Goal: Task Accomplishment & Management: Use online tool/utility

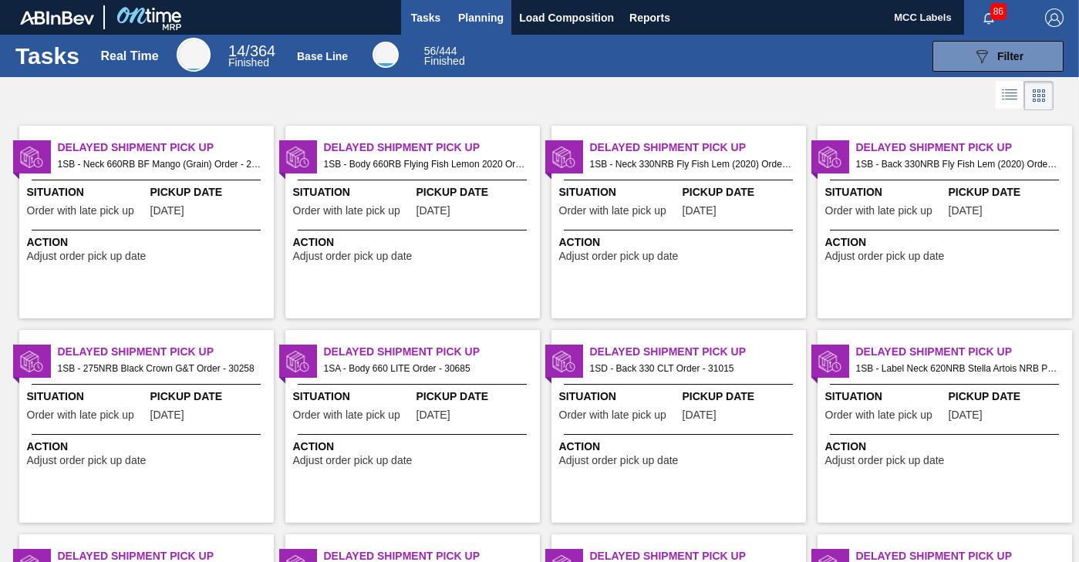
click at [483, 19] on span "Planning" at bounding box center [480, 17] width 45 height 19
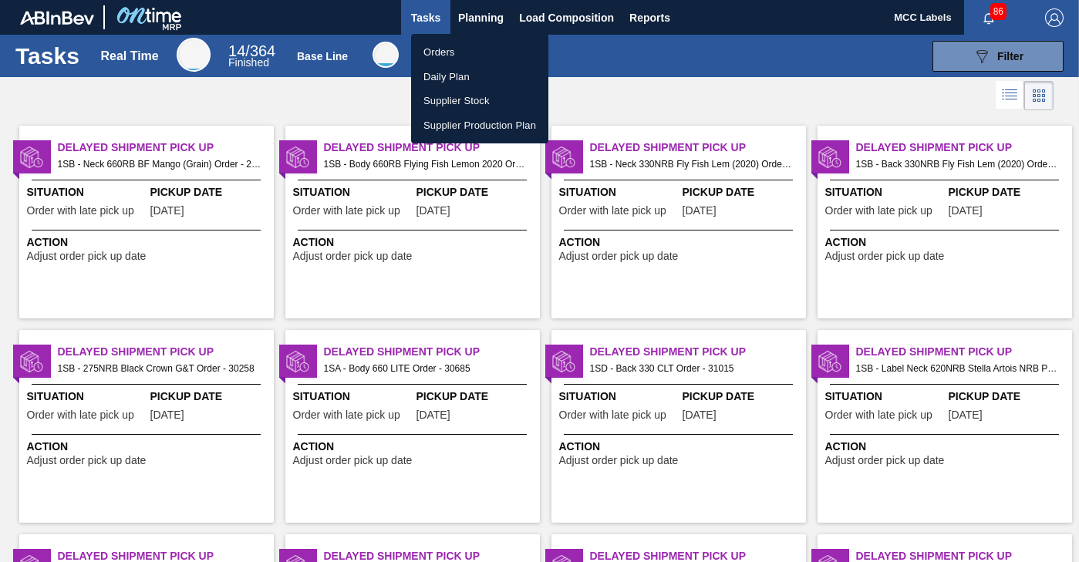
click at [446, 51] on li "Orders" at bounding box center [479, 52] width 137 height 25
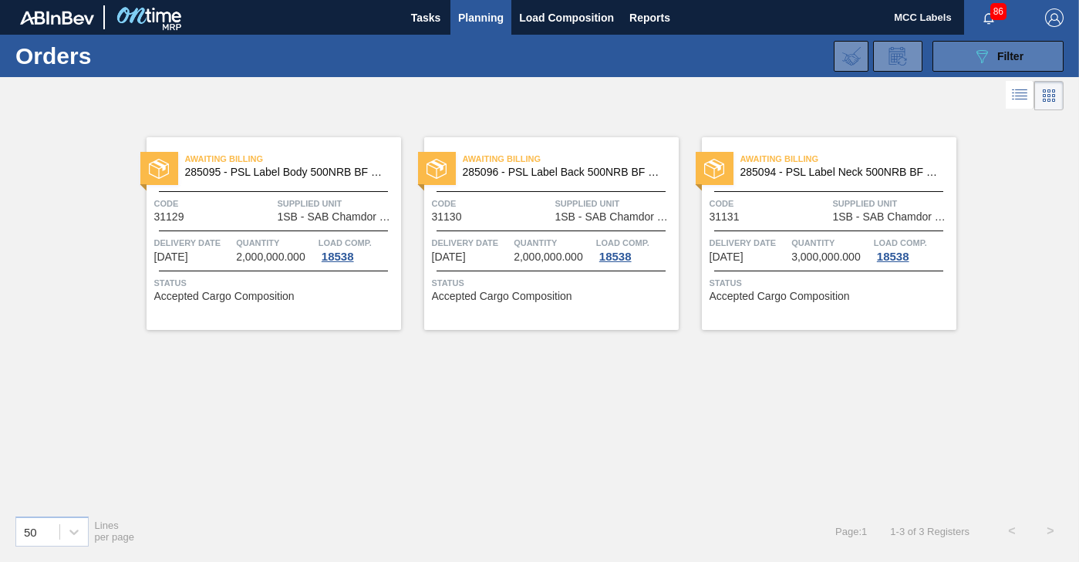
click at [951, 52] on button "089F7B8B-B2A5-4AFE-B5C0-19BA573D28AC Filter" at bounding box center [997, 56] width 131 height 31
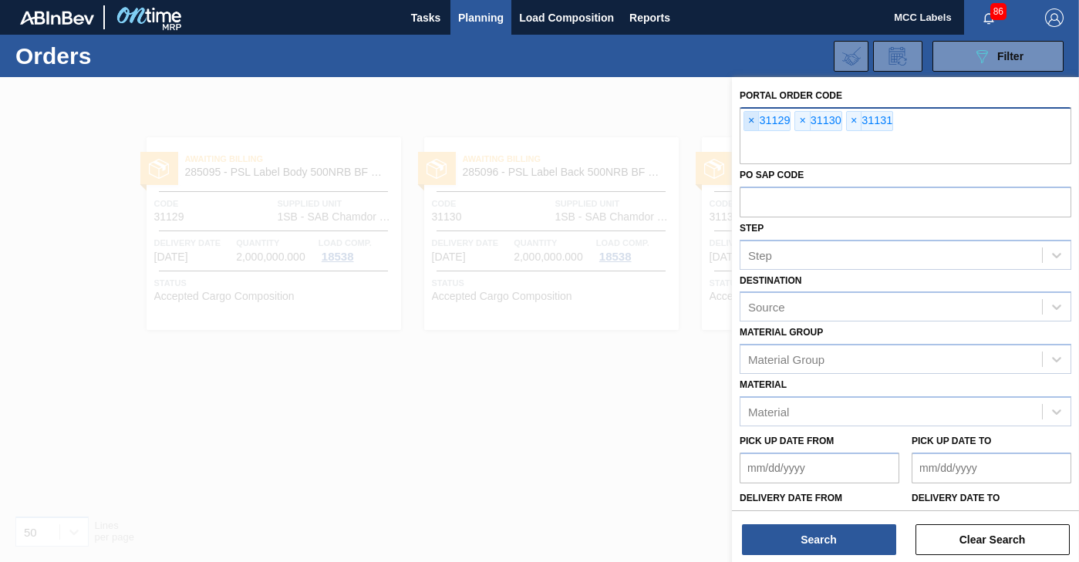
click at [749, 123] on span "×" at bounding box center [751, 121] width 15 height 19
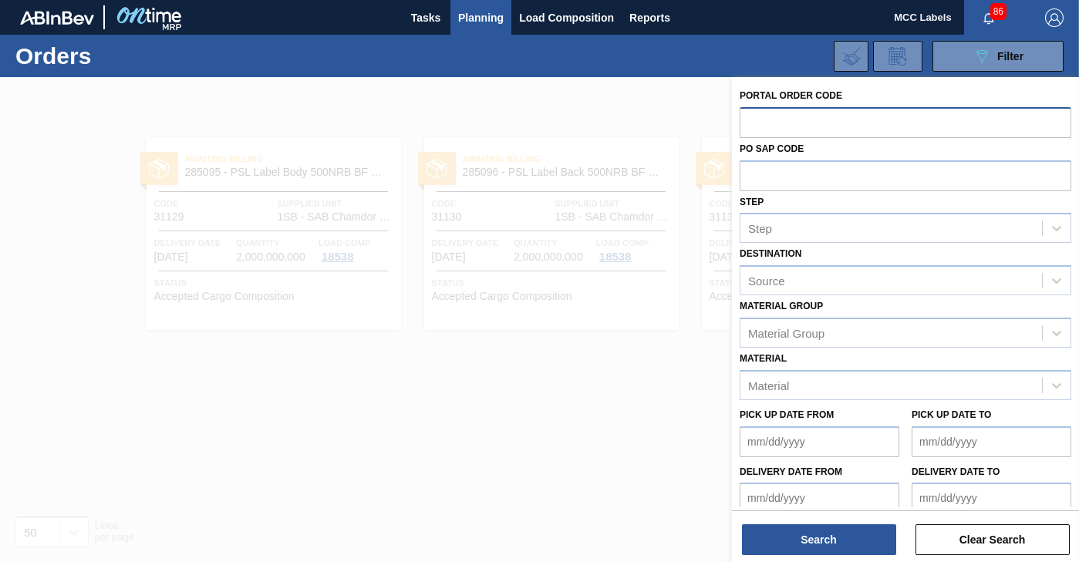
click at [749, 123] on input "text" at bounding box center [905, 121] width 332 height 29
type input "31146"
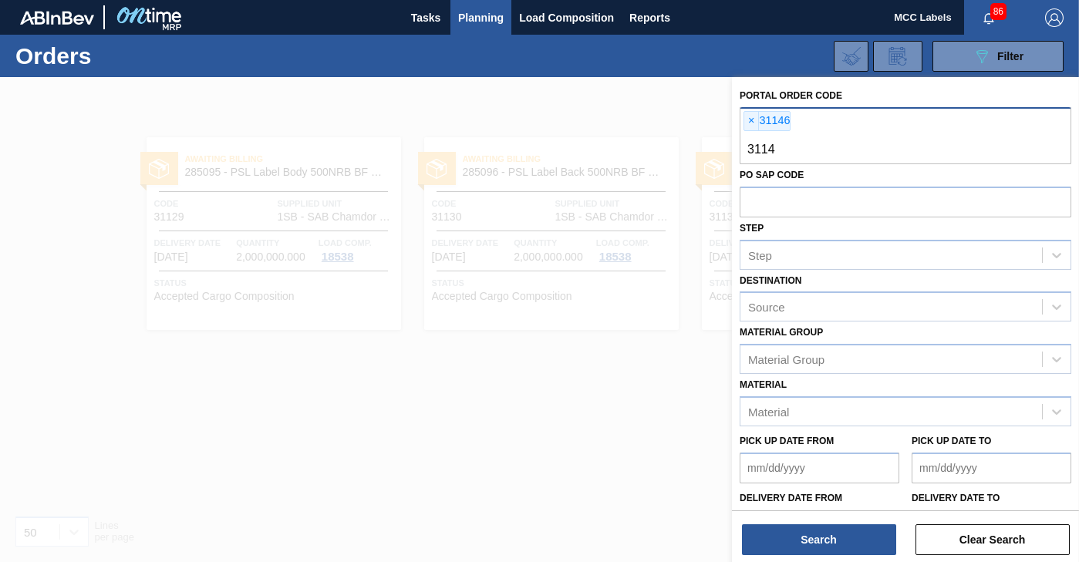
type input "31149"
type input "31150"
type input "31151"
type input "31152"
type input "31156"
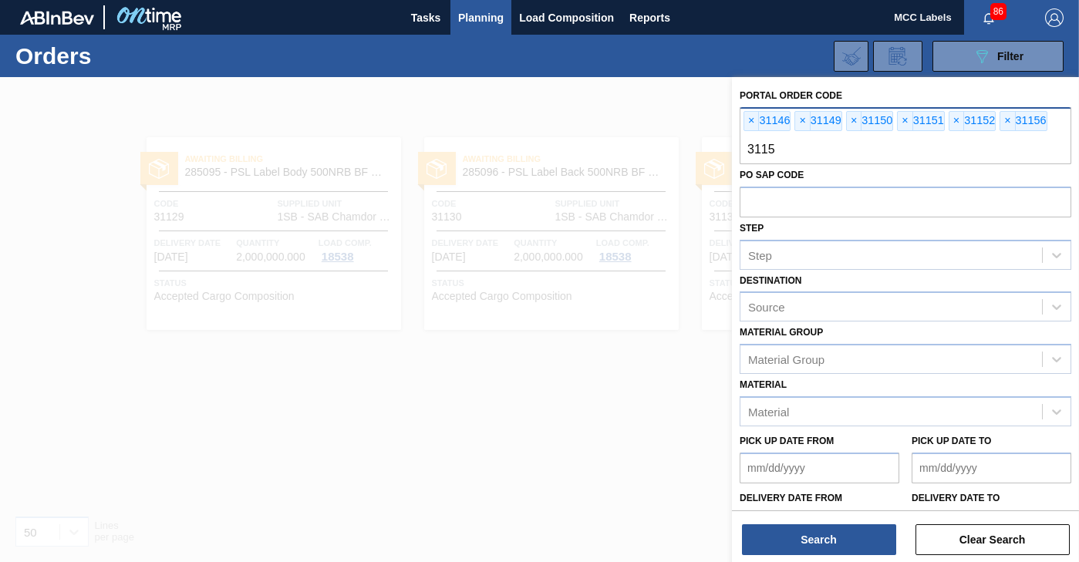
type input "31154"
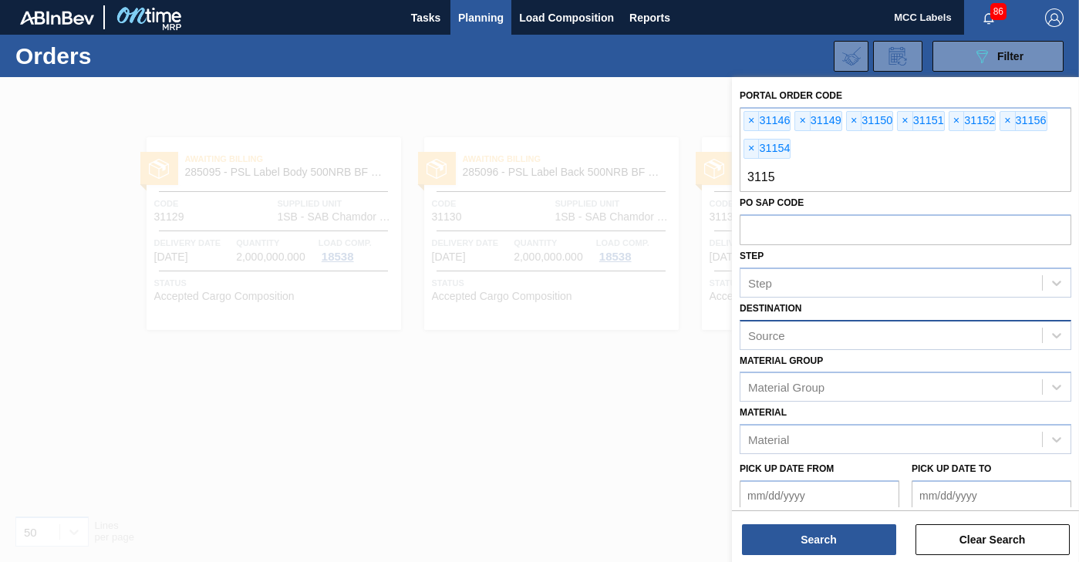
type input "31157"
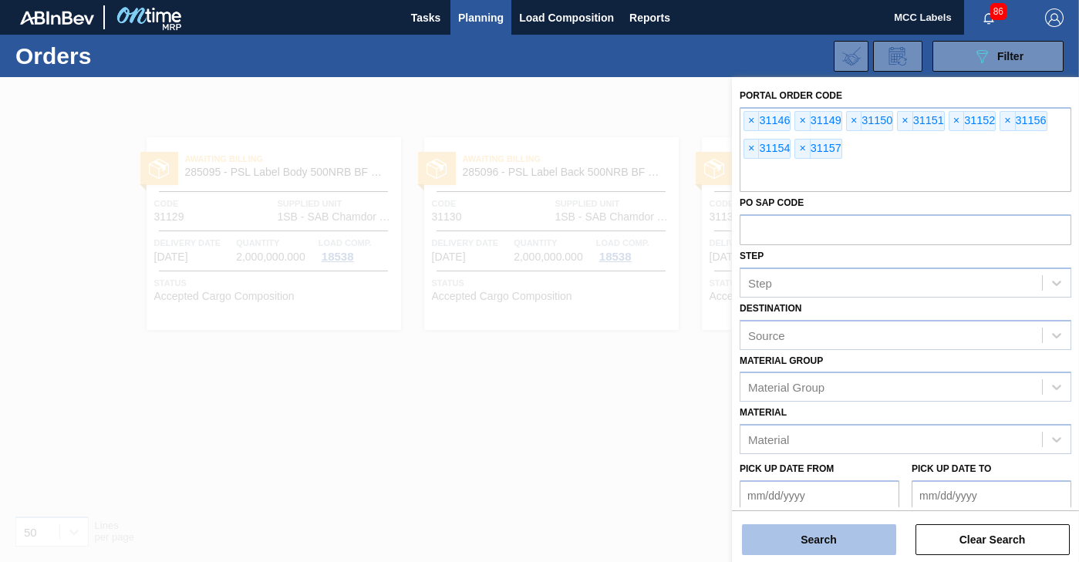
click at [773, 535] on button "Search" at bounding box center [819, 539] width 154 height 31
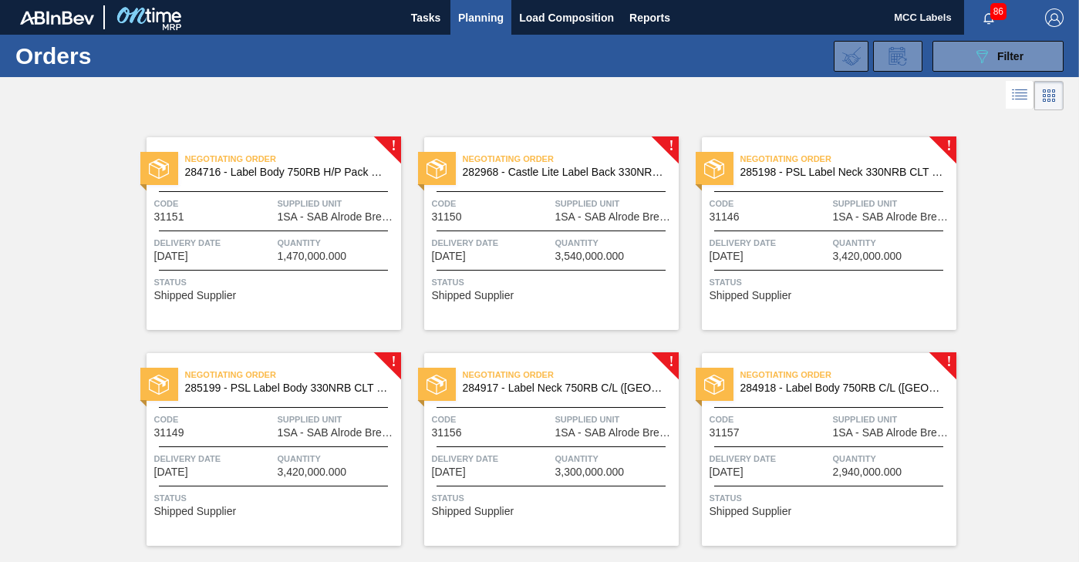
click at [339, 240] on span "Quantity" at bounding box center [338, 242] width 120 height 15
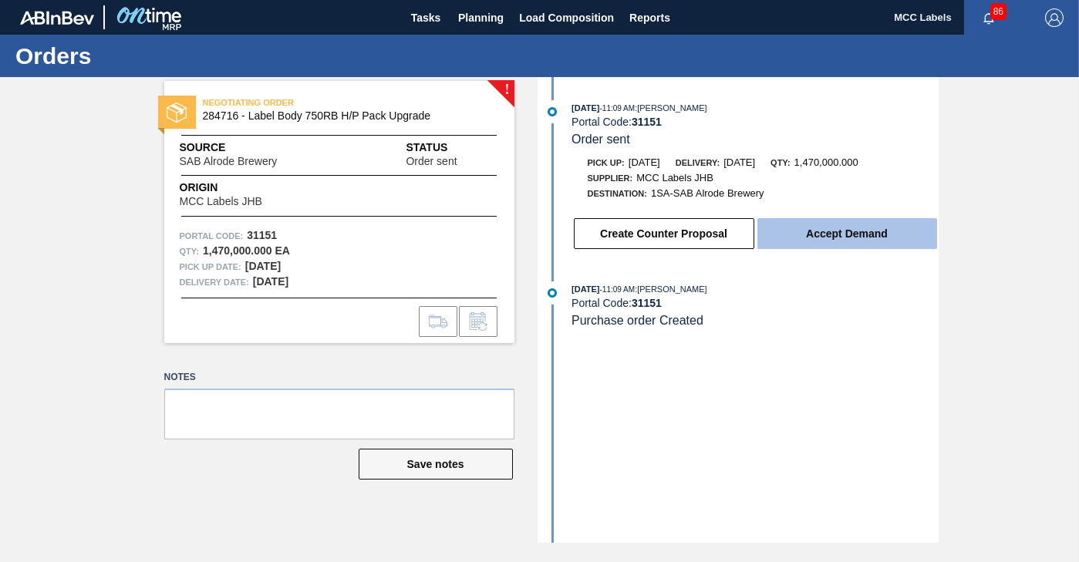
drag, startPoint x: 850, startPoint y: 242, endPoint x: 820, endPoint y: 240, distance: 30.2
click at [820, 240] on button "Accept Demand" at bounding box center [847, 233] width 180 height 31
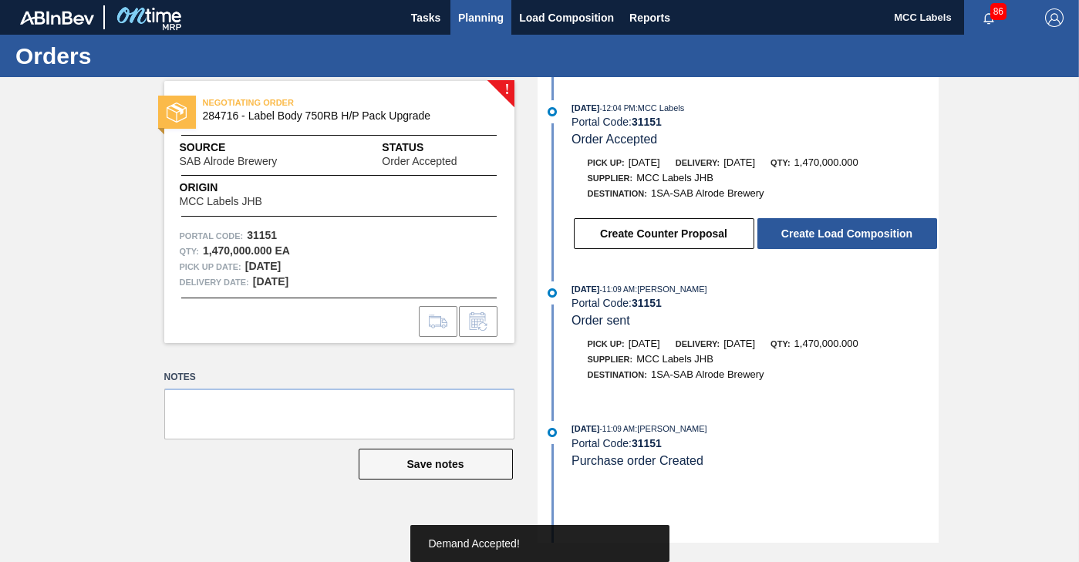
click at [465, 22] on span "Planning" at bounding box center [480, 17] width 45 height 19
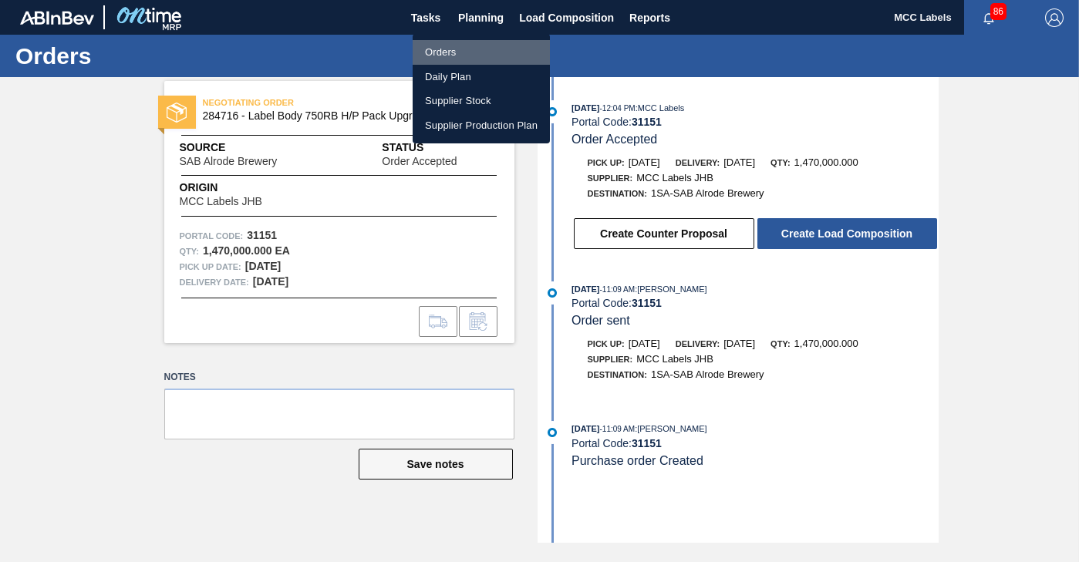
click at [433, 52] on li "Orders" at bounding box center [481, 52] width 137 height 25
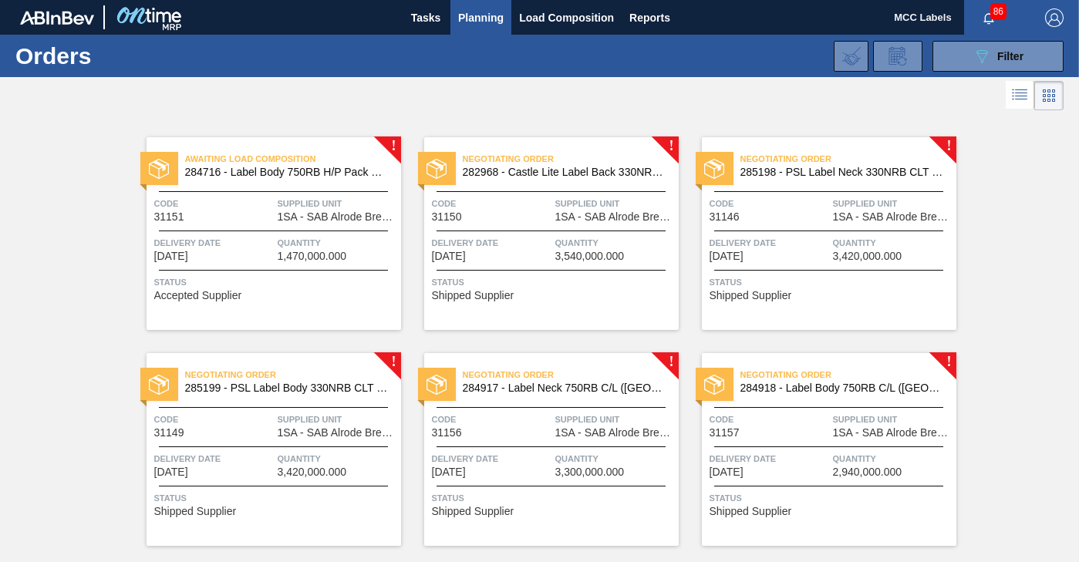
click at [591, 253] on span "3,540,000.000" at bounding box center [589, 257] width 69 height 12
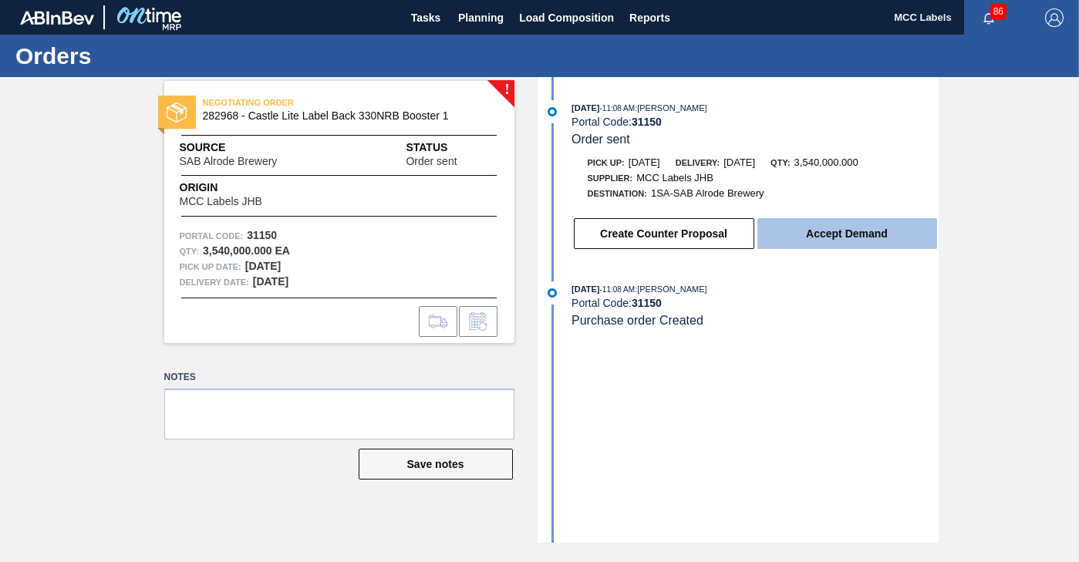
click at [870, 242] on button "Accept Demand" at bounding box center [847, 233] width 180 height 31
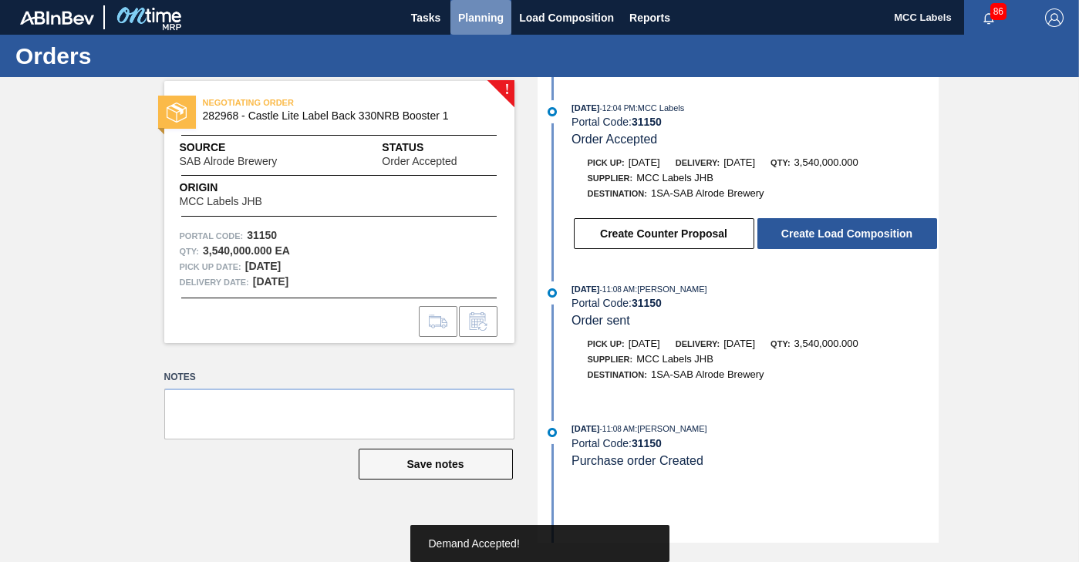
click at [464, 12] on span "Planning" at bounding box center [480, 17] width 45 height 19
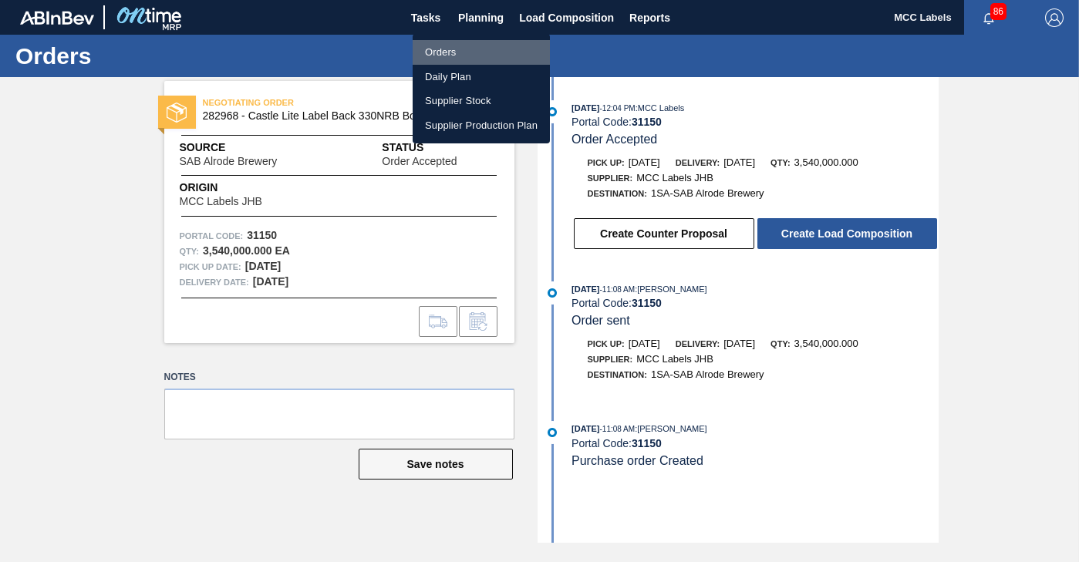
click at [453, 49] on li "Orders" at bounding box center [481, 52] width 137 height 25
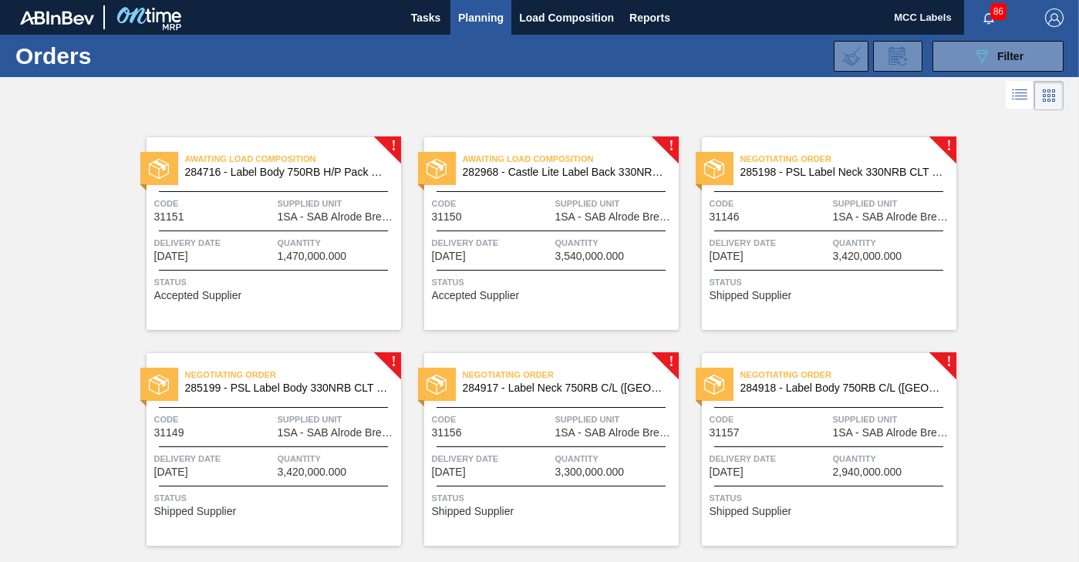
click at [776, 237] on span "Delivery Date" at bounding box center [769, 242] width 120 height 15
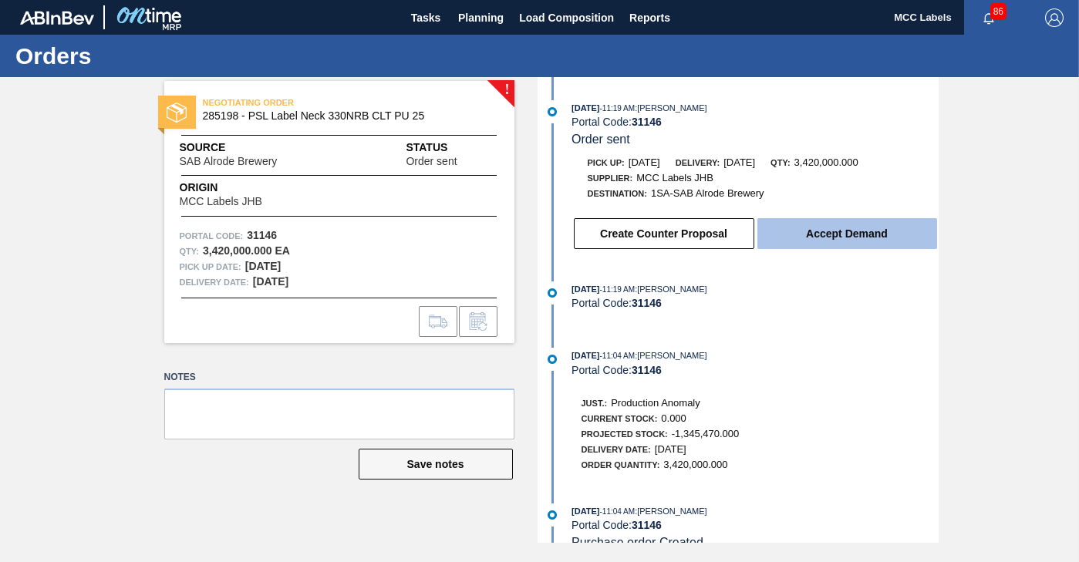
click at [844, 232] on button "Accept Demand" at bounding box center [847, 233] width 180 height 31
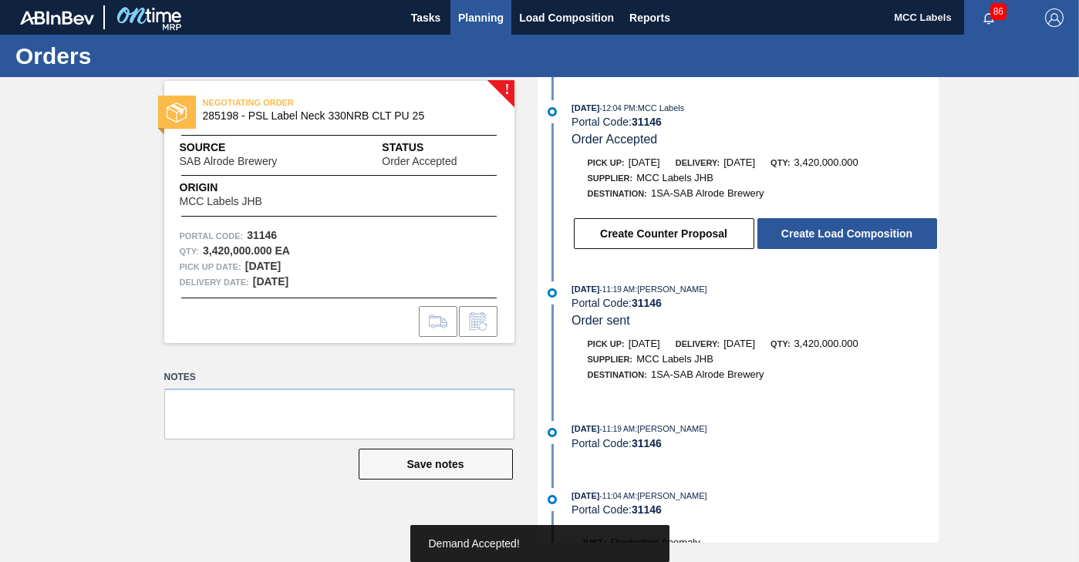
click at [460, 16] on span "Planning" at bounding box center [480, 17] width 45 height 19
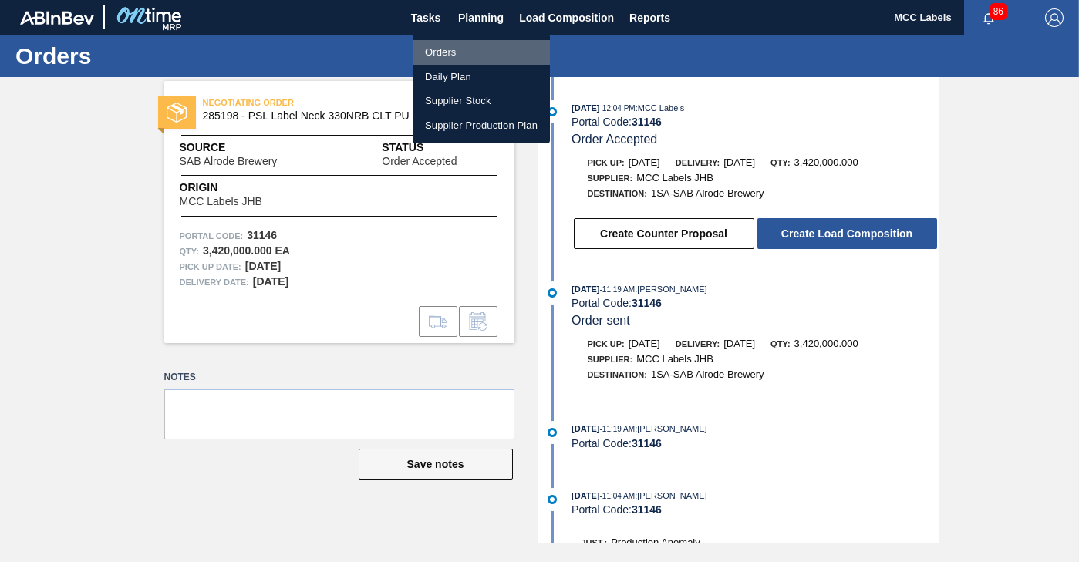
click at [434, 49] on li "Orders" at bounding box center [481, 52] width 137 height 25
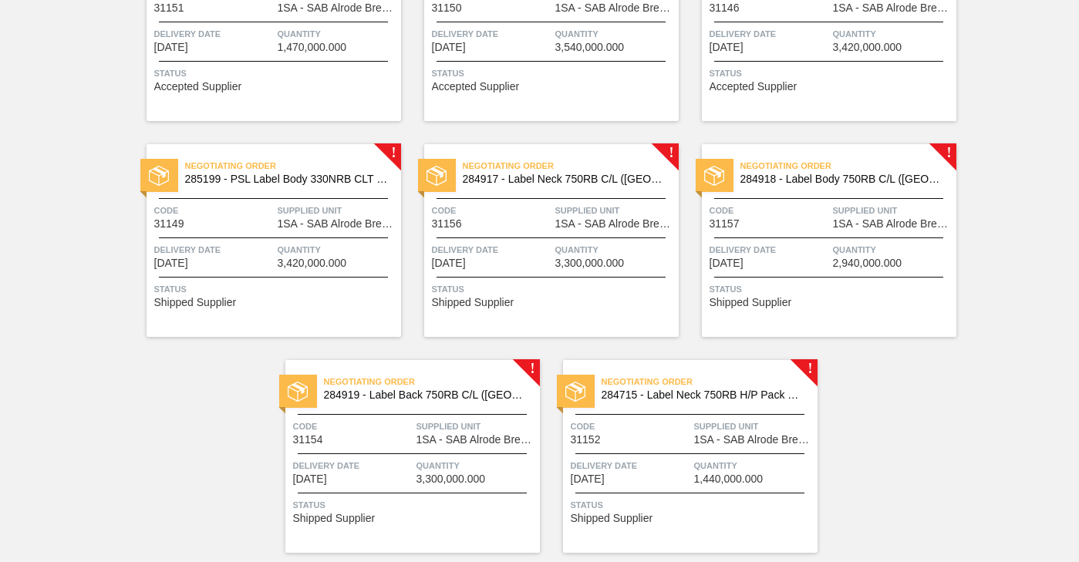
scroll to position [231, 0]
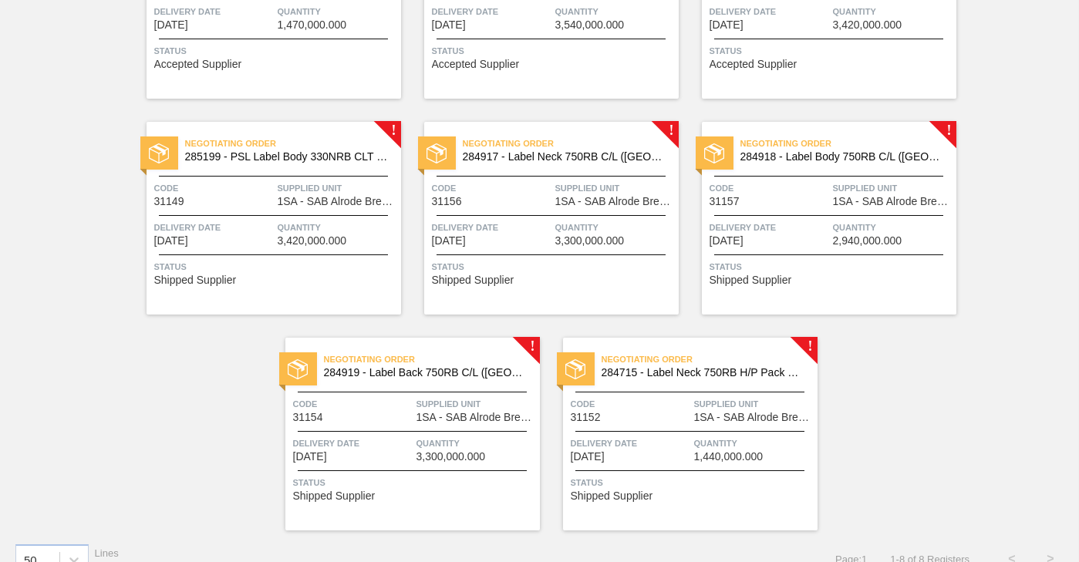
click at [284, 211] on div "Negotiating Order 285199 - PSL Label Body 330NRB CLT PU 25 Code 31149 Supplied …" at bounding box center [273, 218] width 254 height 193
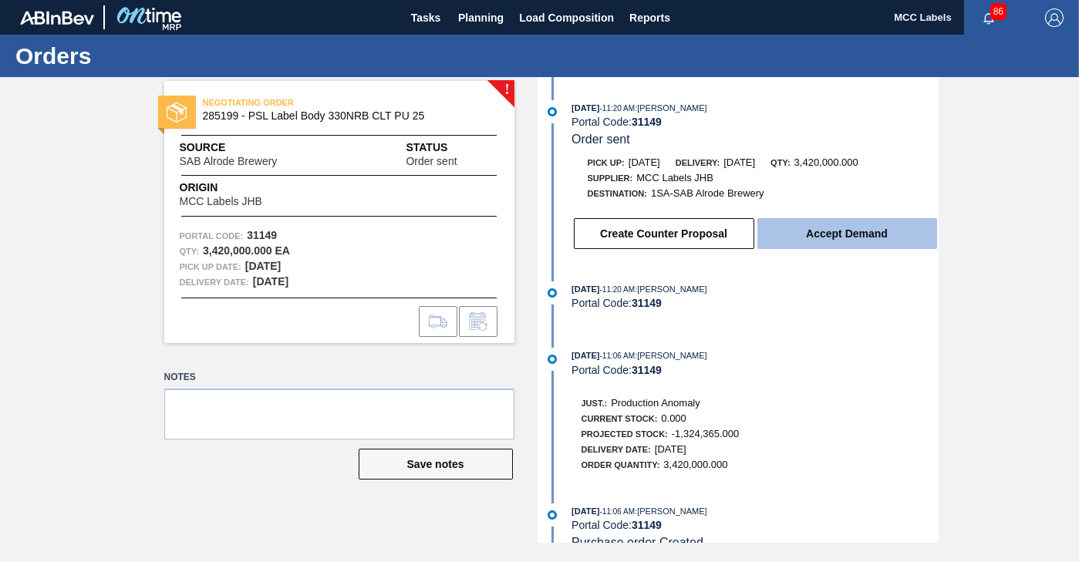
click at [815, 230] on button "Accept Demand" at bounding box center [847, 233] width 180 height 31
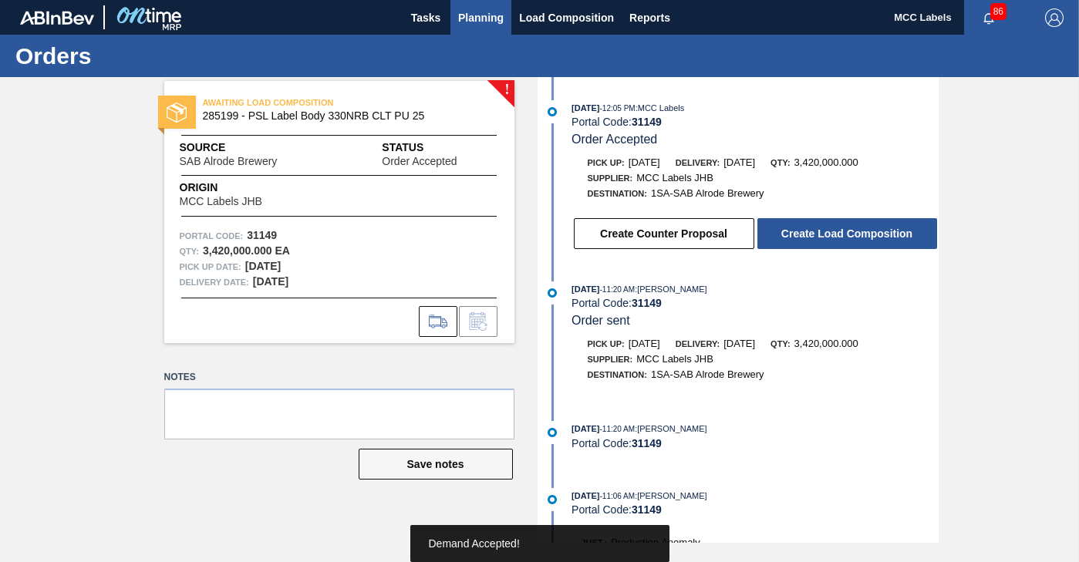
click at [487, 19] on span "Planning" at bounding box center [480, 17] width 45 height 19
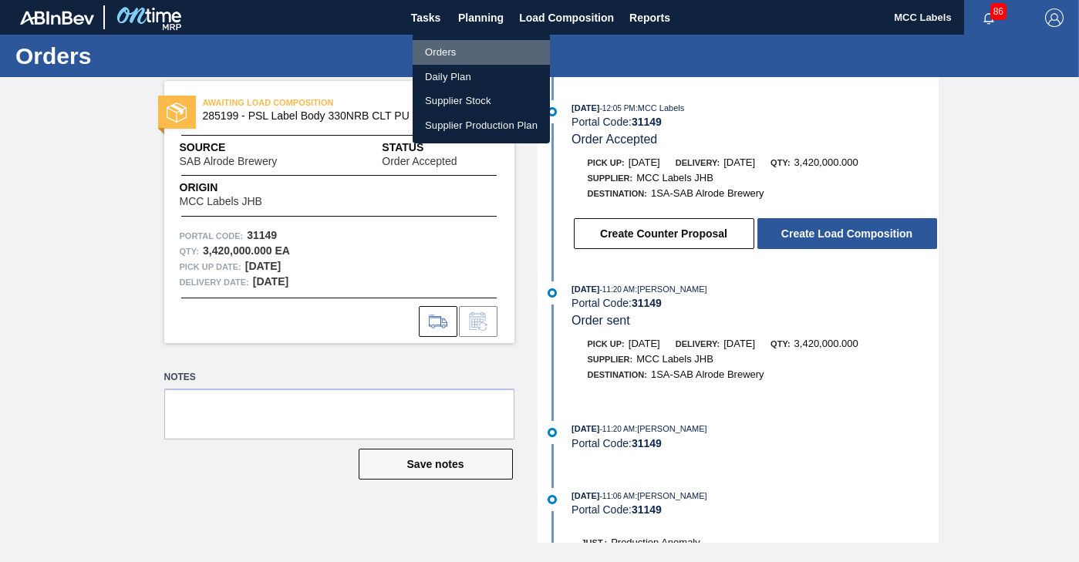
click at [440, 49] on li "Orders" at bounding box center [481, 52] width 137 height 25
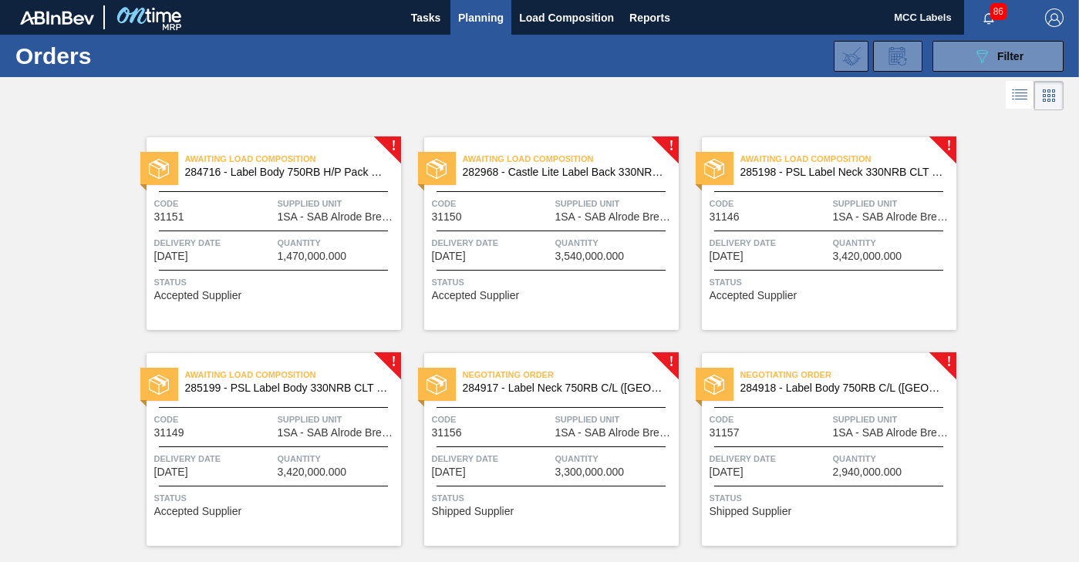
click at [577, 447] on div "Negotiating Order 284917 - Label Neck 750RB C/L ([GEOGRAPHIC_DATA]) Code 31156 …" at bounding box center [551, 449] width 254 height 193
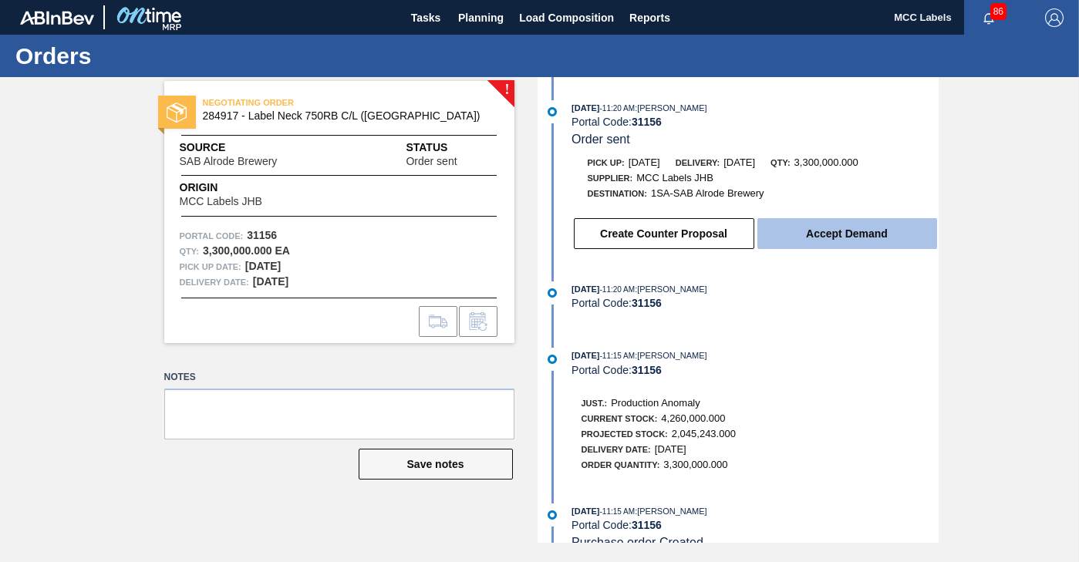
click at [833, 236] on button "Accept Demand" at bounding box center [847, 233] width 180 height 31
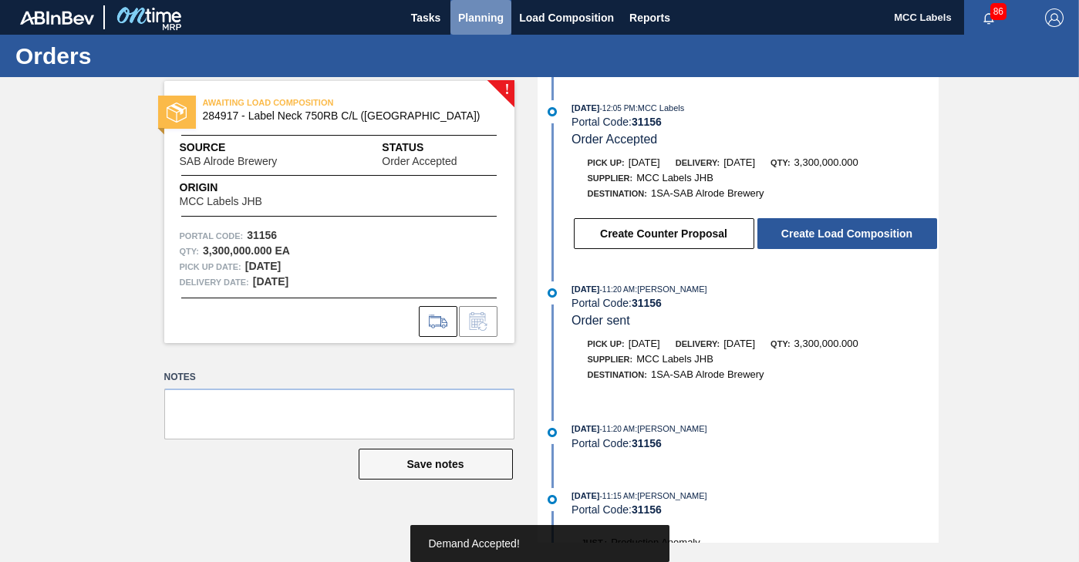
click at [473, 12] on span "Planning" at bounding box center [480, 17] width 45 height 19
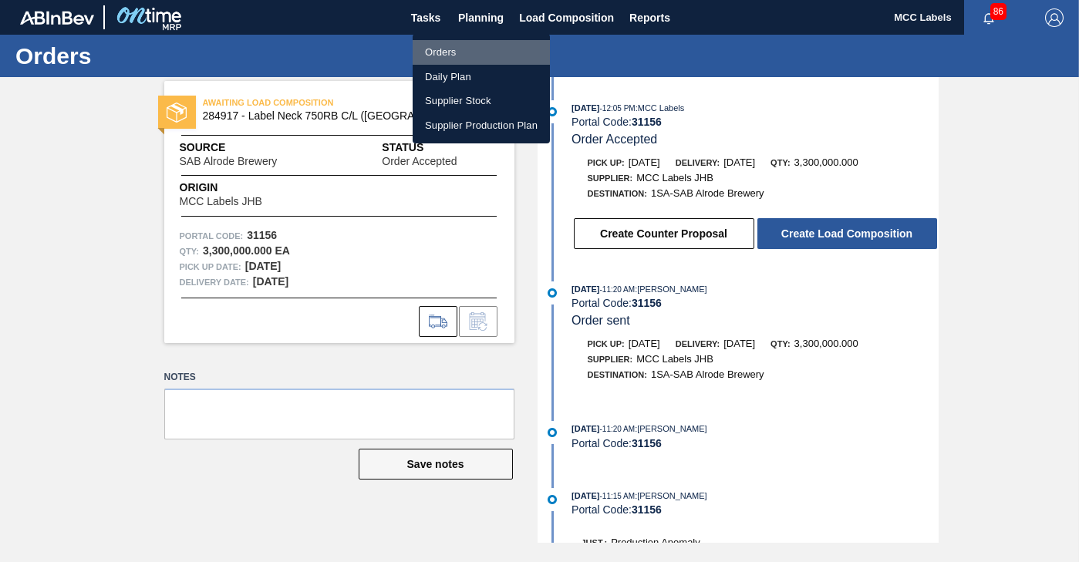
click at [439, 52] on li "Orders" at bounding box center [481, 52] width 137 height 25
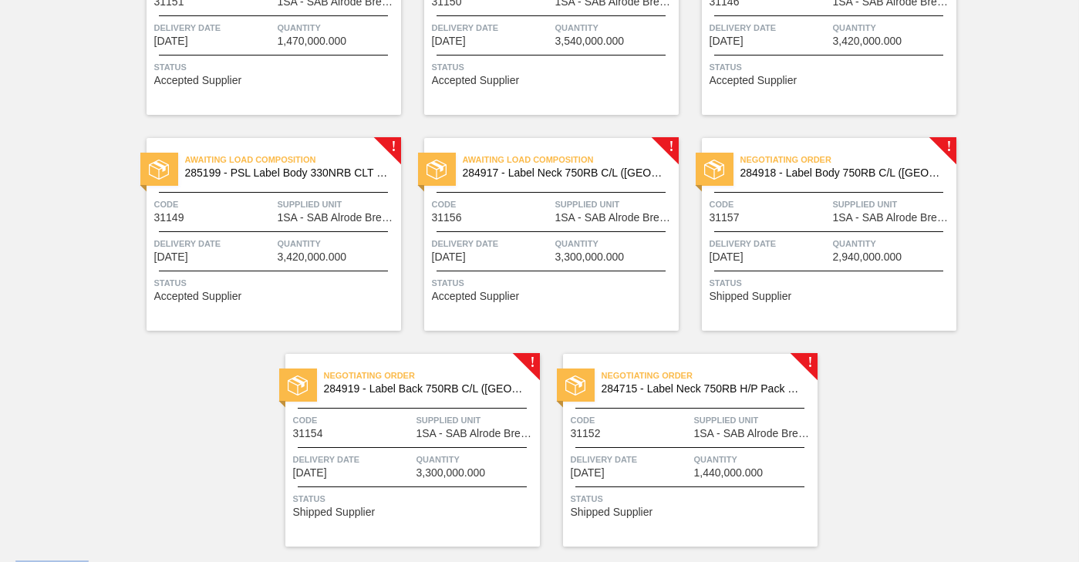
scroll to position [231, 0]
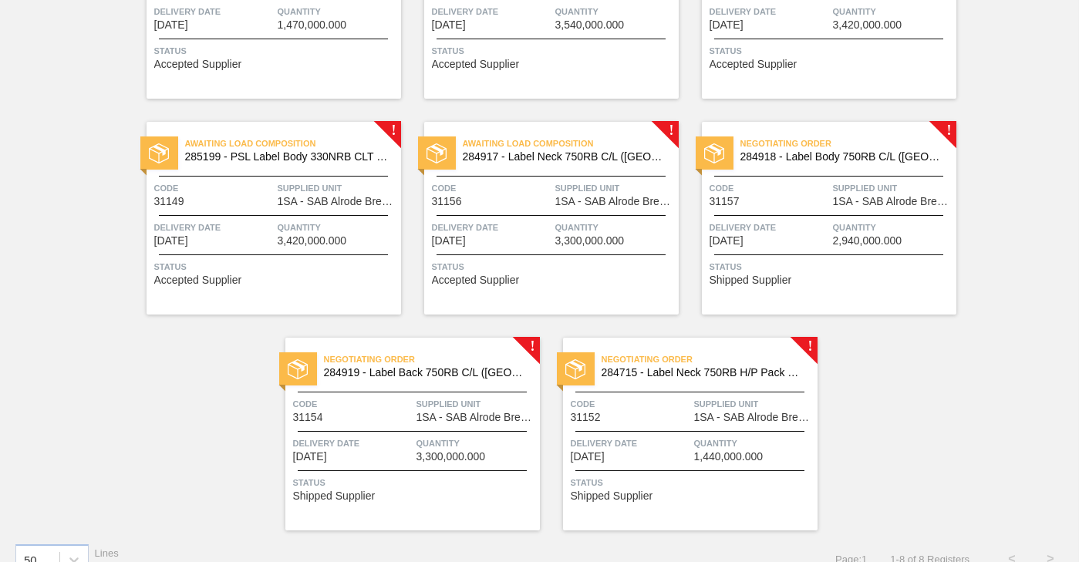
click at [780, 205] on div "Code 31157" at bounding box center [769, 193] width 120 height 27
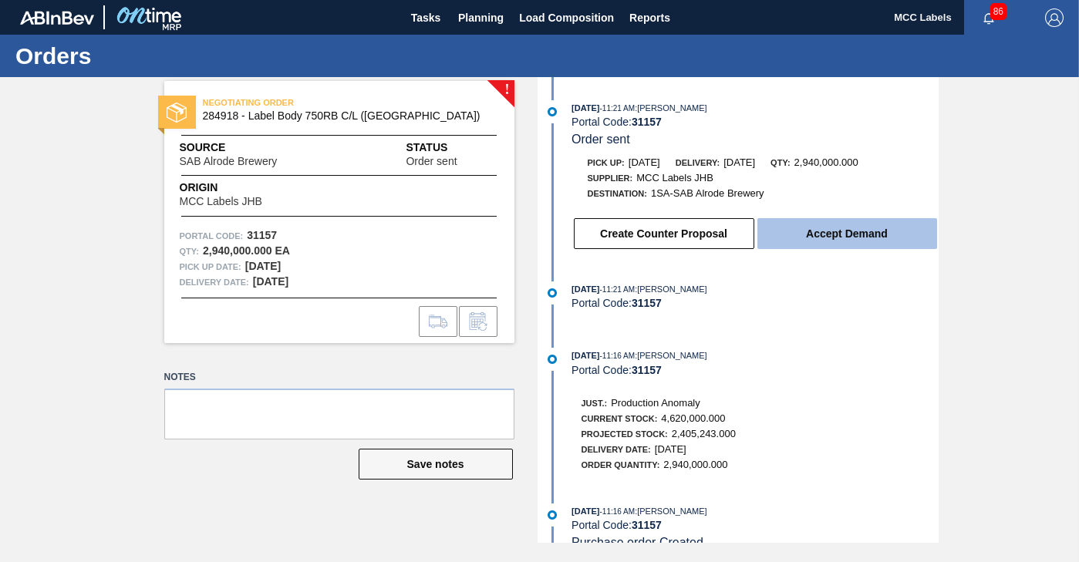
click at [778, 237] on button "Accept Demand" at bounding box center [847, 233] width 180 height 31
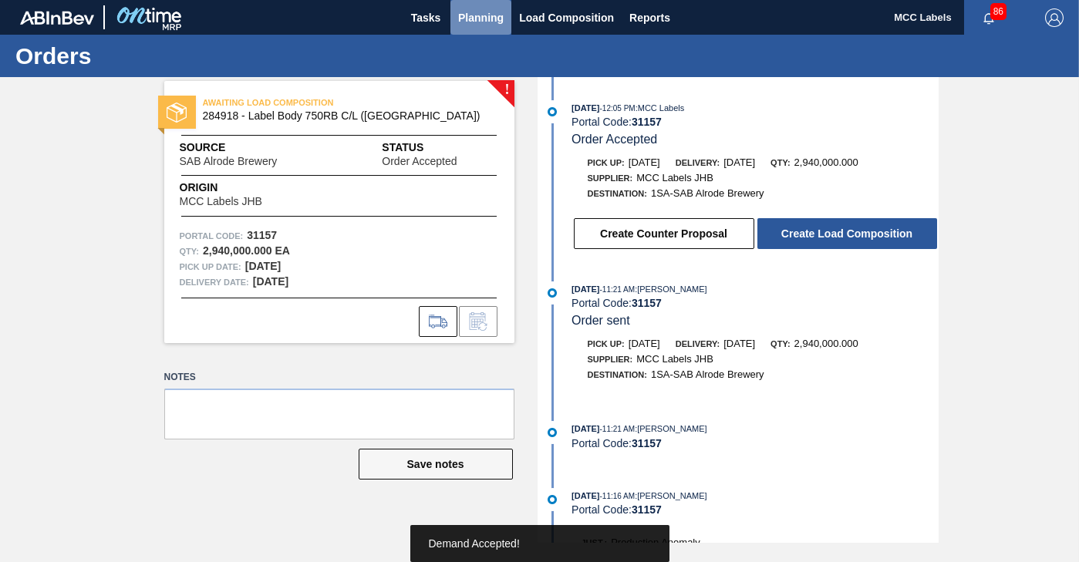
click at [473, 19] on span "Planning" at bounding box center [480, 17] width 45 height 19
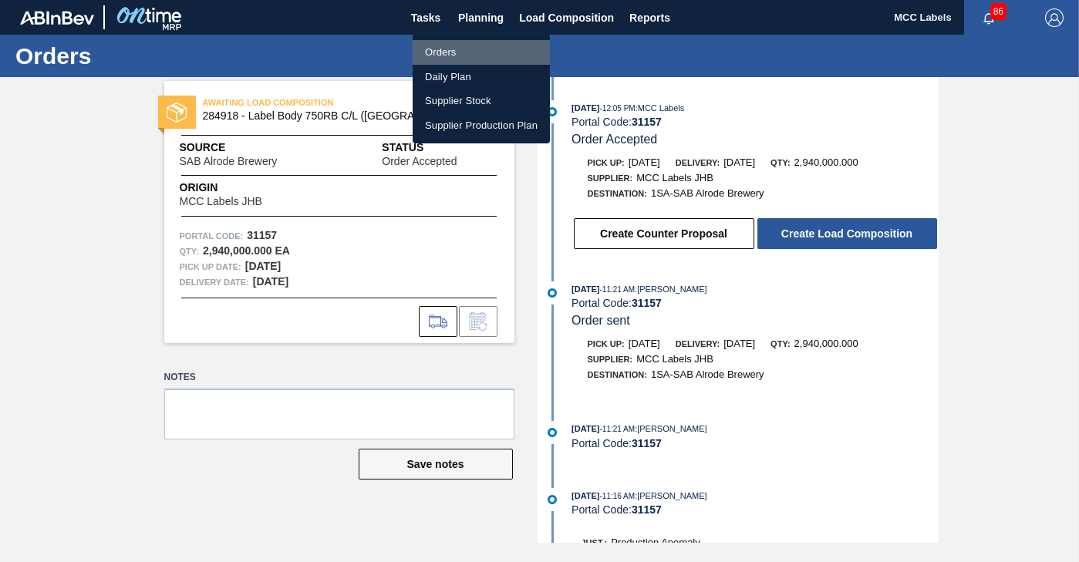
click at [446, 50] on li "Orders" at bounding box center [481, 52] width 137 height 25
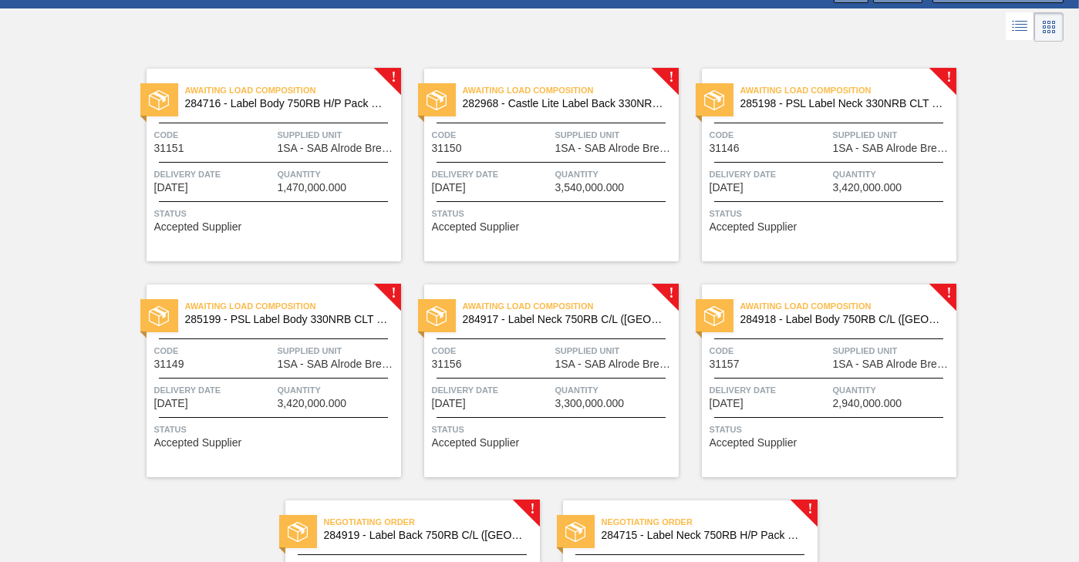
scroll to position [257, 0]
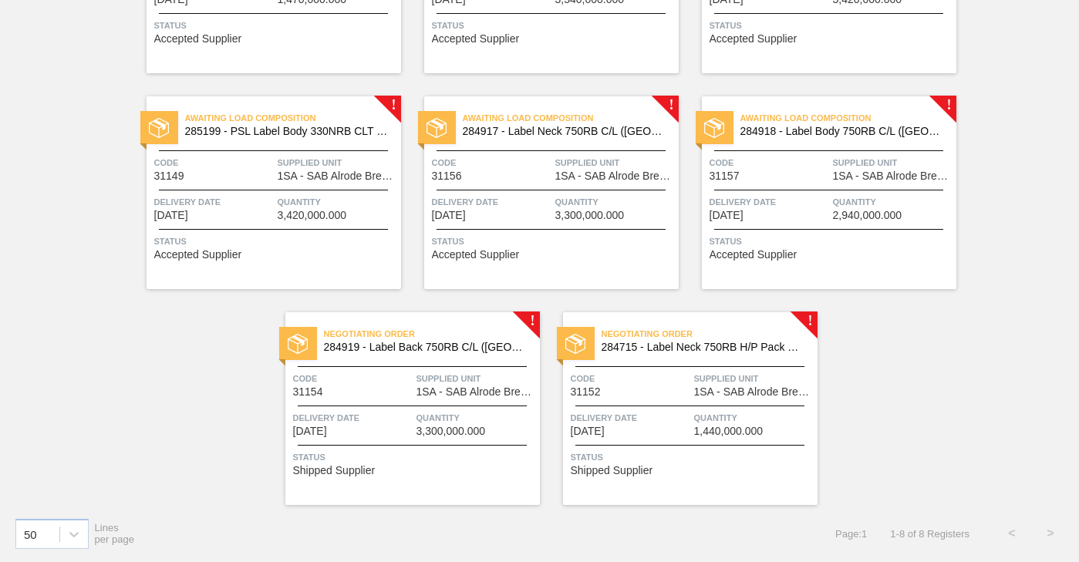
click at [448, 406] on div at bounding box center [412, 406] width 229 height 1
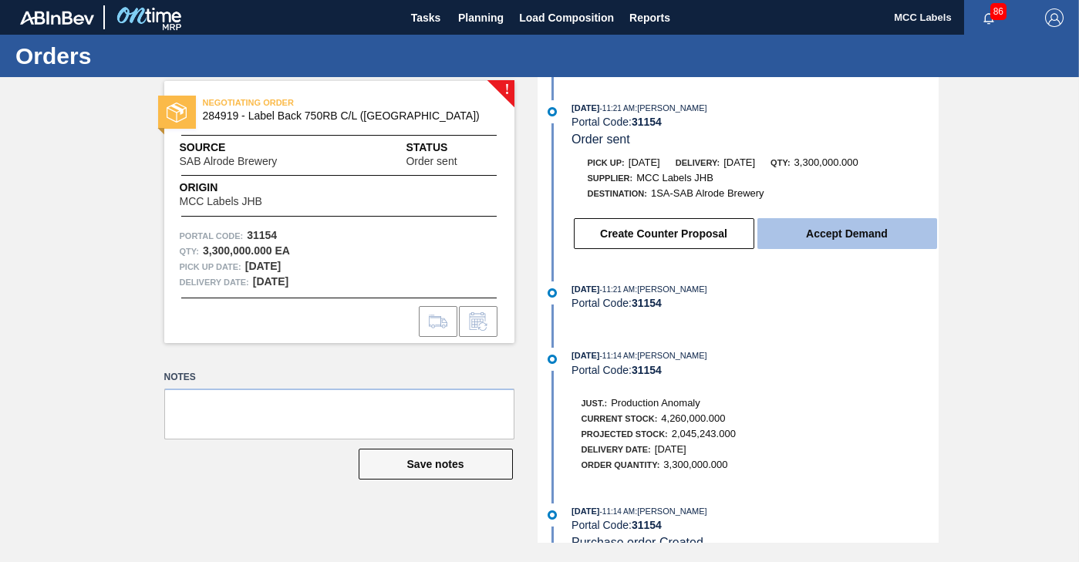
click at [870, 239] on button "Accept Demand" at bounding box center [847, 233] width 180 height 31
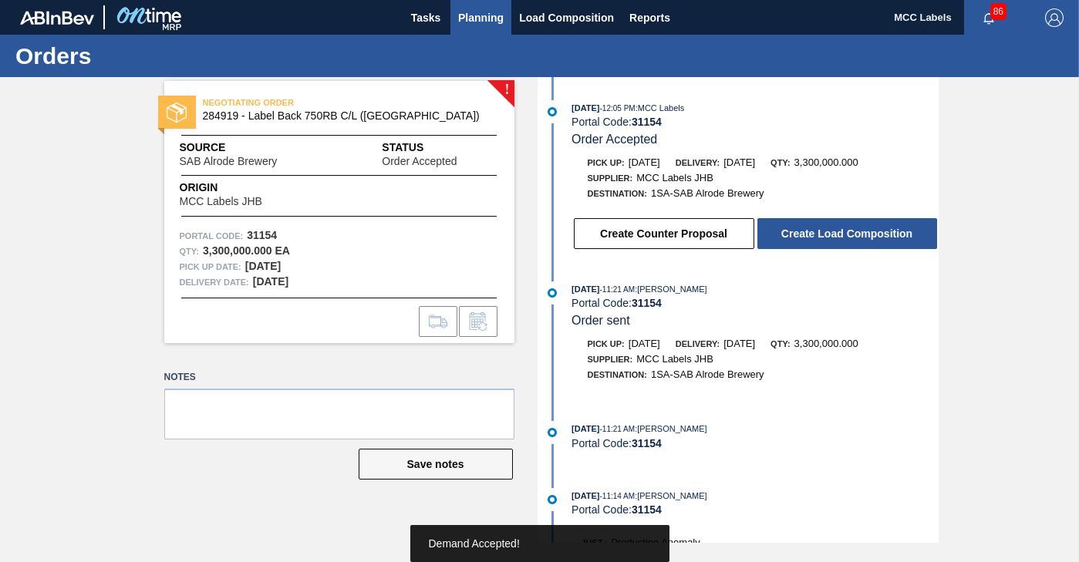
click at [476, 15] on span "Planning" at bounding box center [480, 17] width 45 height 19
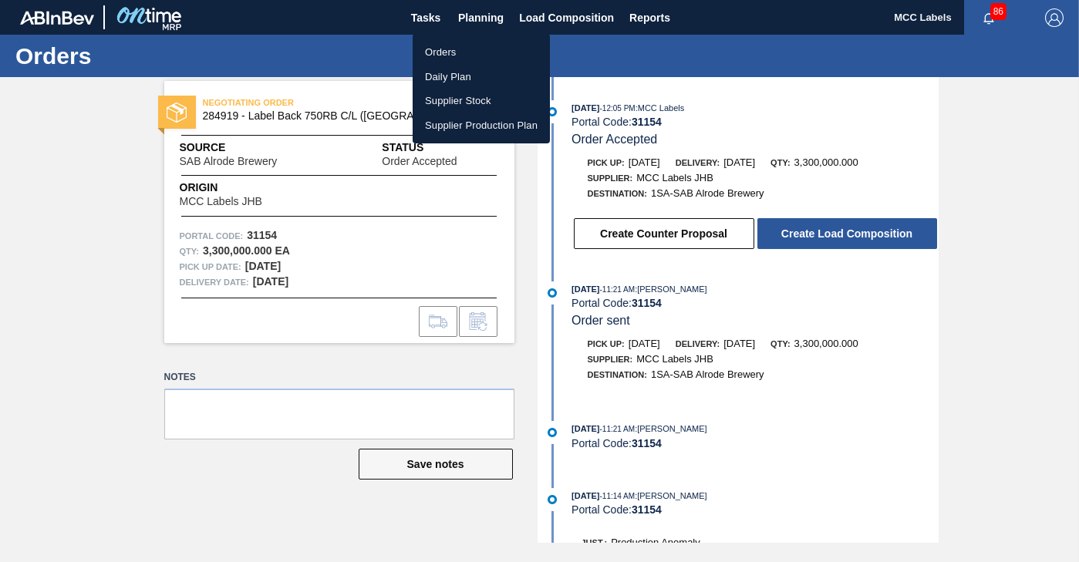
click at [443, 46] on li "Orders" at bounding box center [481, 52] width 137 height 25
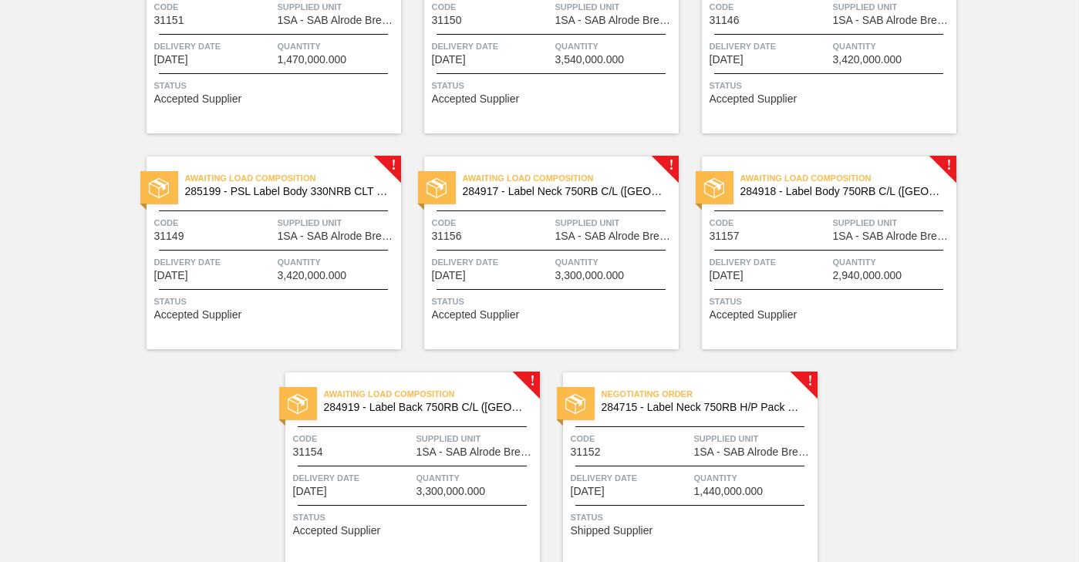
scroll to position [257, 0]
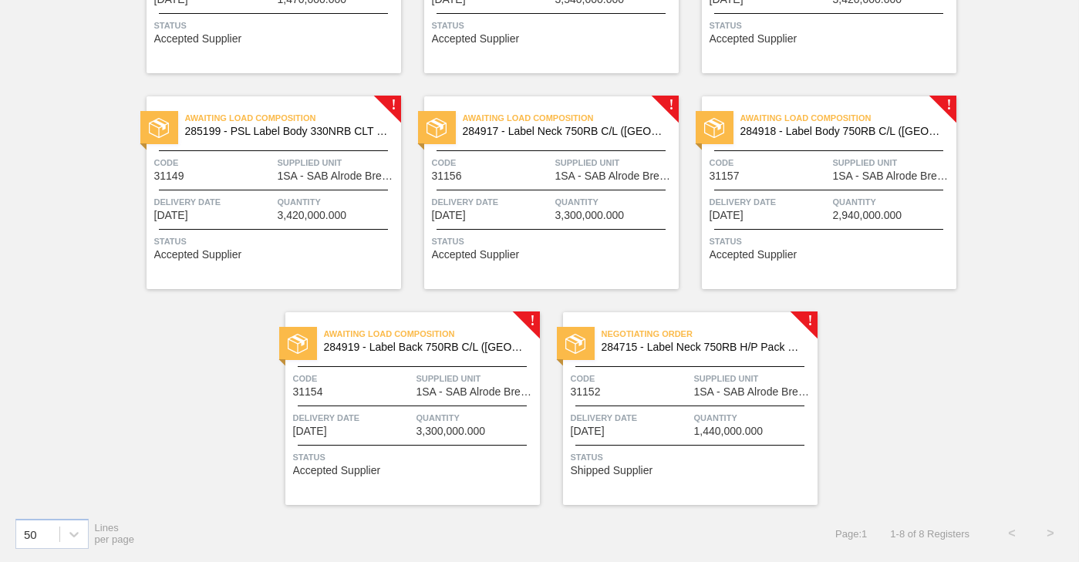
click at [726, 419] on span "Quantity" at bounding box center [754, 417] width 120 height 15
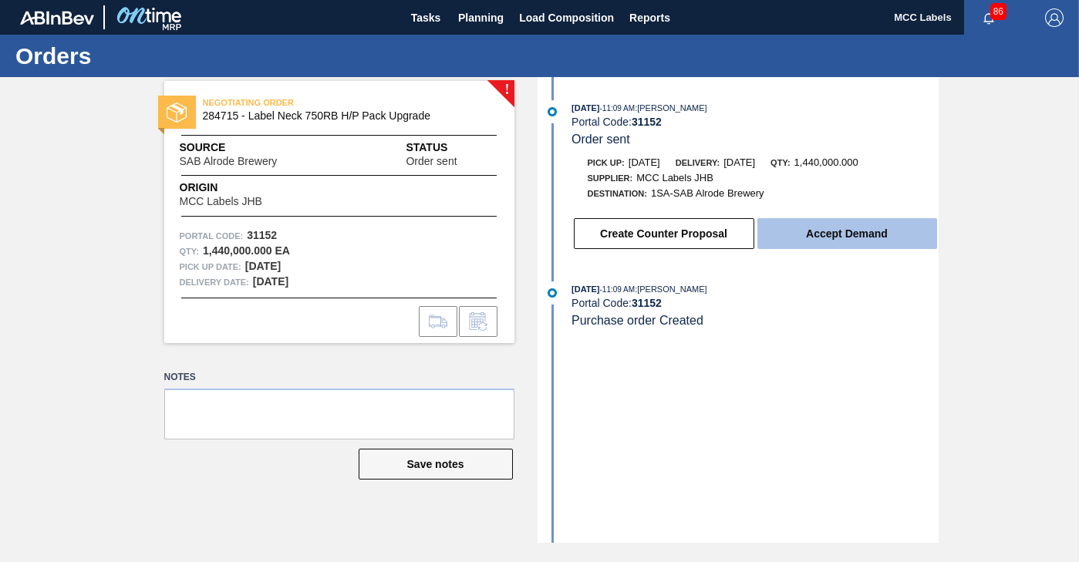
click at [810, 224] on button "Accept Demand" at bounding box center [847, 233] width 180 height 31
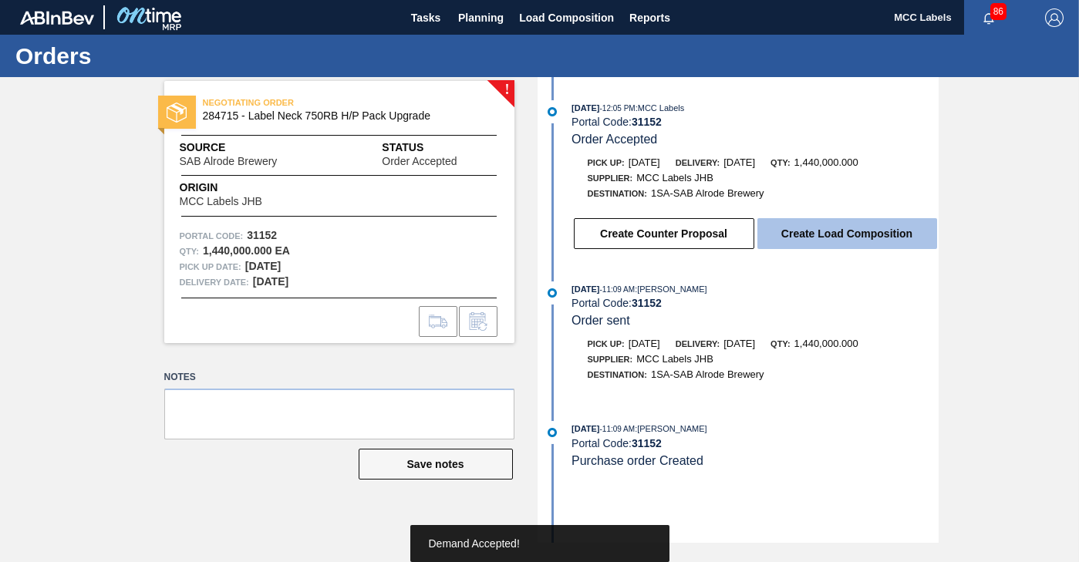
click at [813, 230] on button "Create Load Composition" at bounding box center [847, 233] width 180 height 31
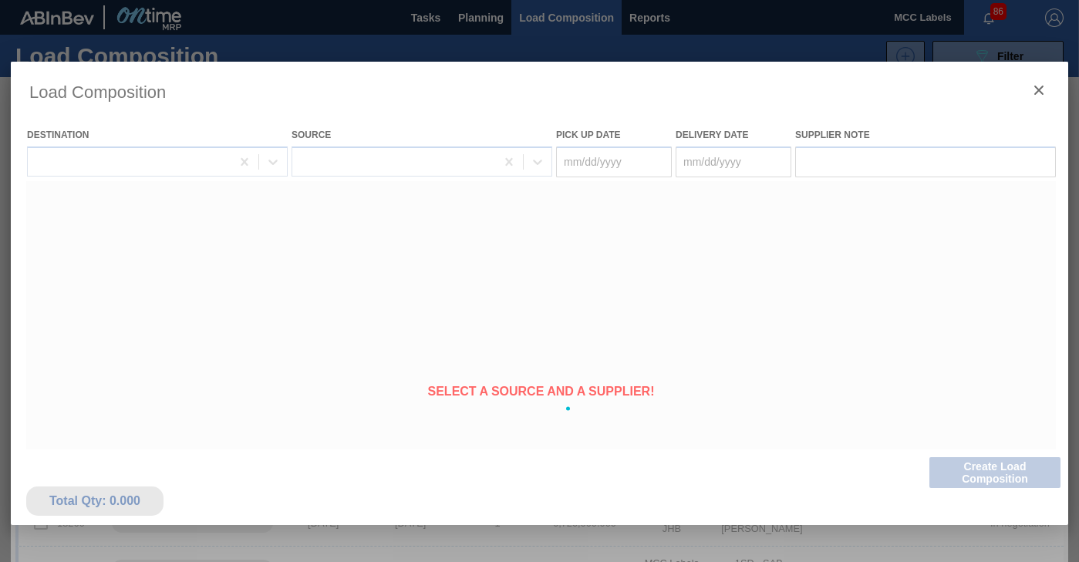
type Date "[DATE]"
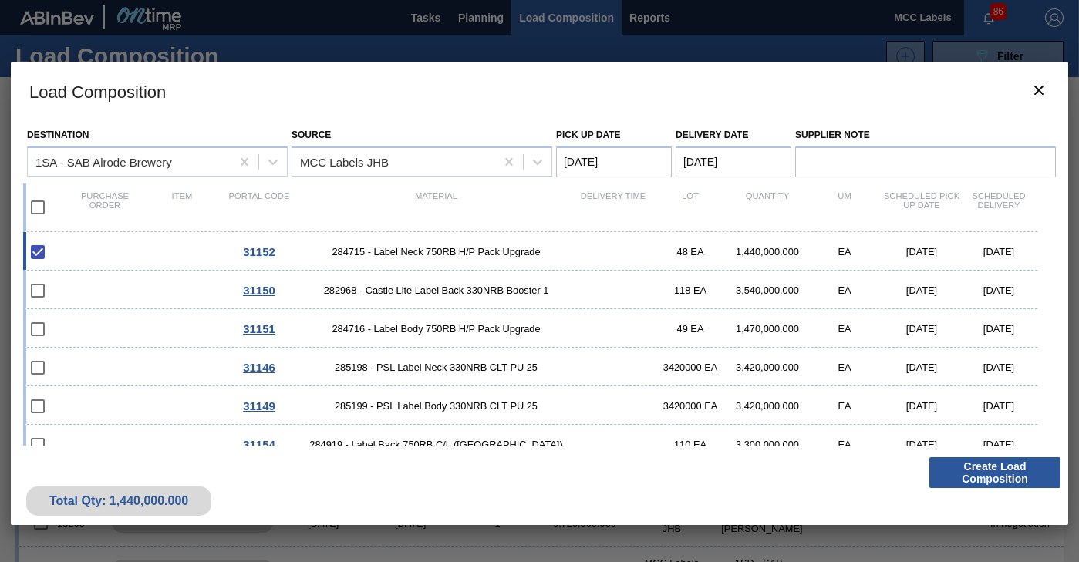
click at [38, 208] on input "checkbox" at bounding box center [38, 207] width 32 height 32
checkbox input "true"
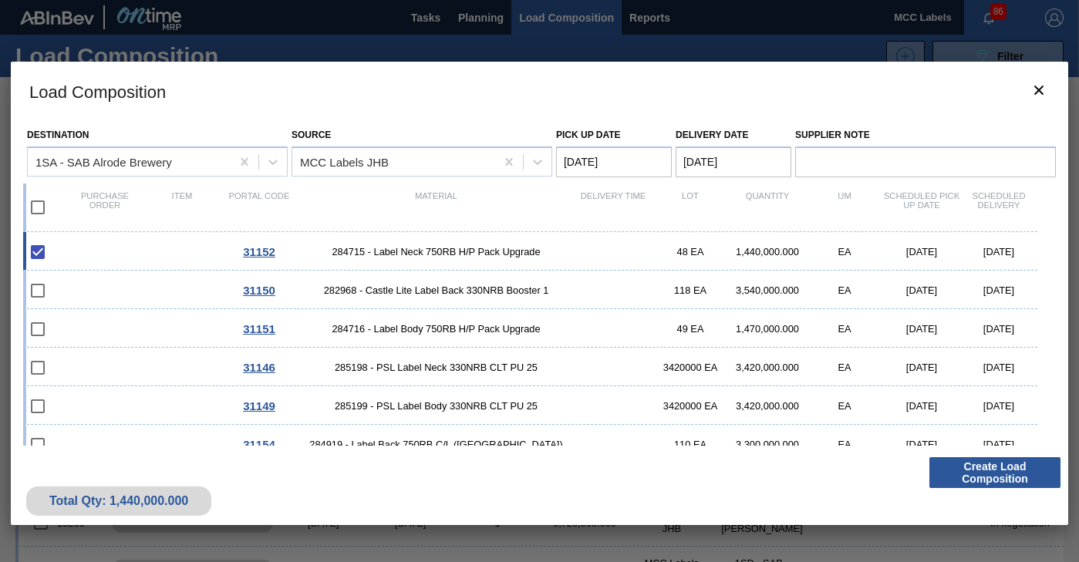
checkbox input "true"
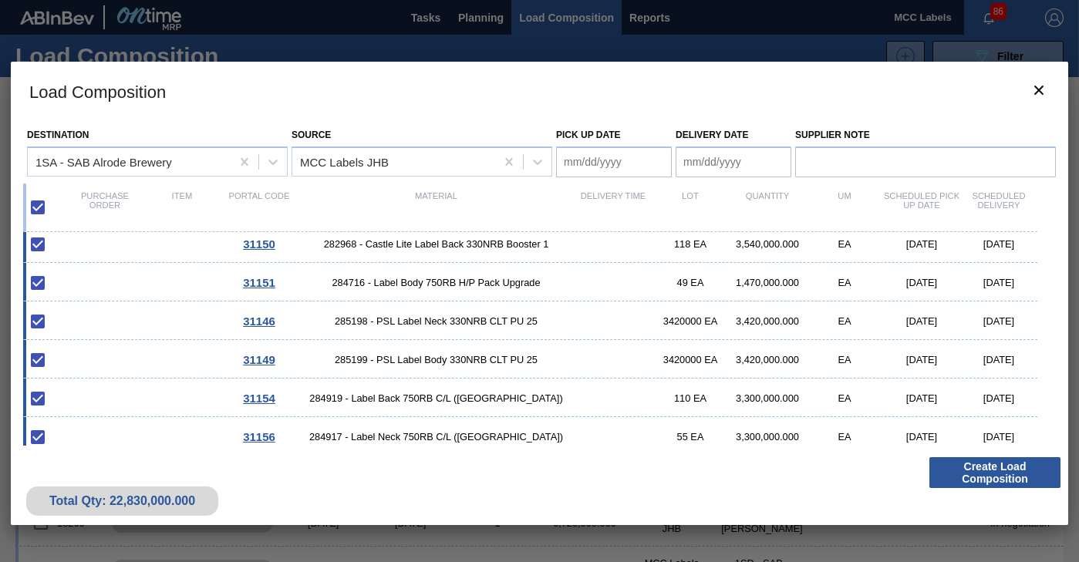
scroll to position [95, 0]
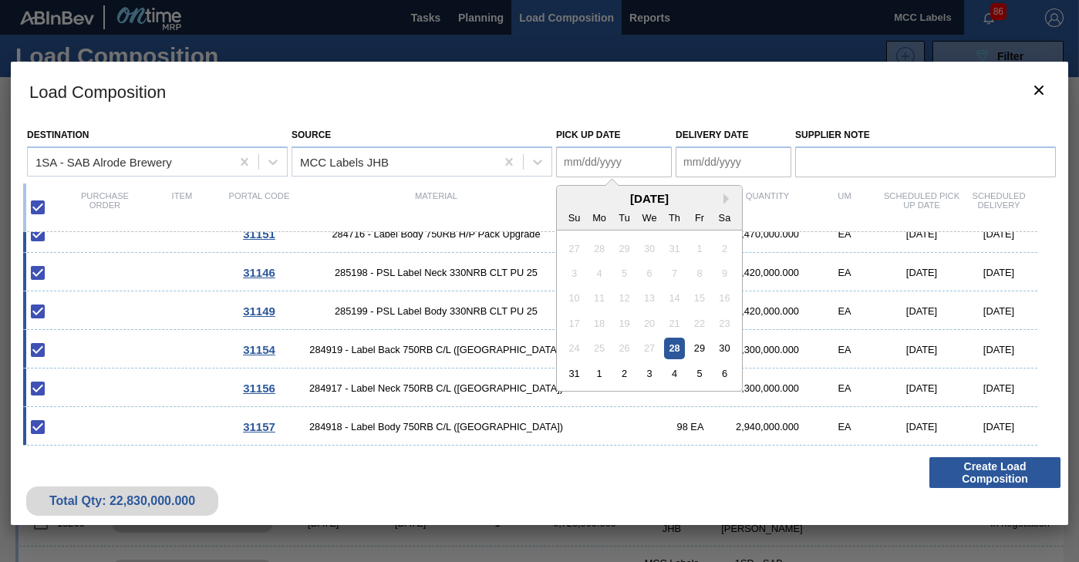
click at [642, 153] on Date "Pick up Date" at bounding box center [614, 161] width 116 height 31
click at [705, 346] on div "29" at bounding box center [699, 348] width 21 height 21
type Date "[DATE]"
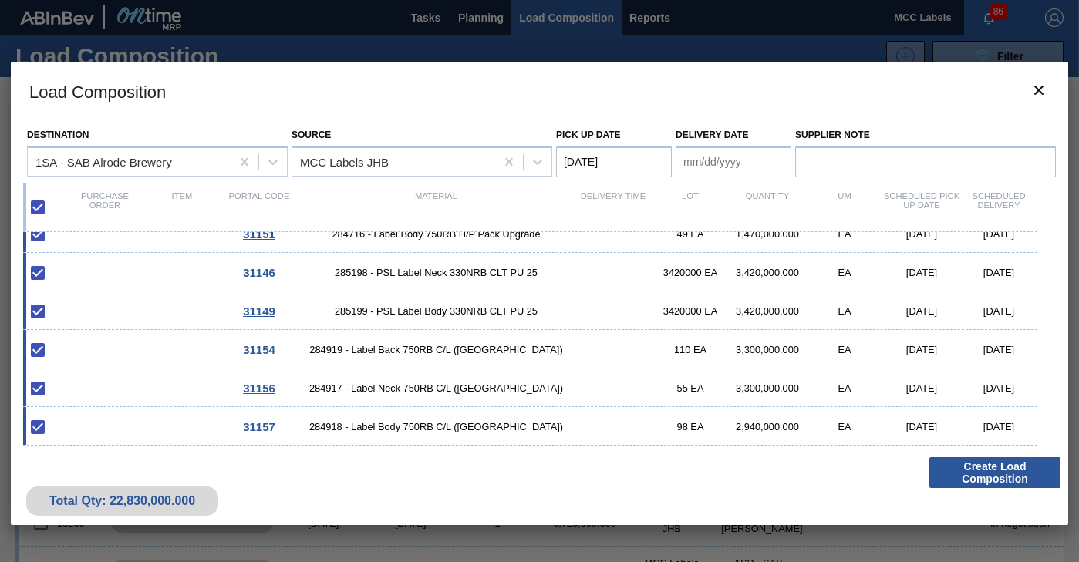
click at [711, 171] on Date "Delivery Date" at bounding box center [733, 161] width 116 height 31
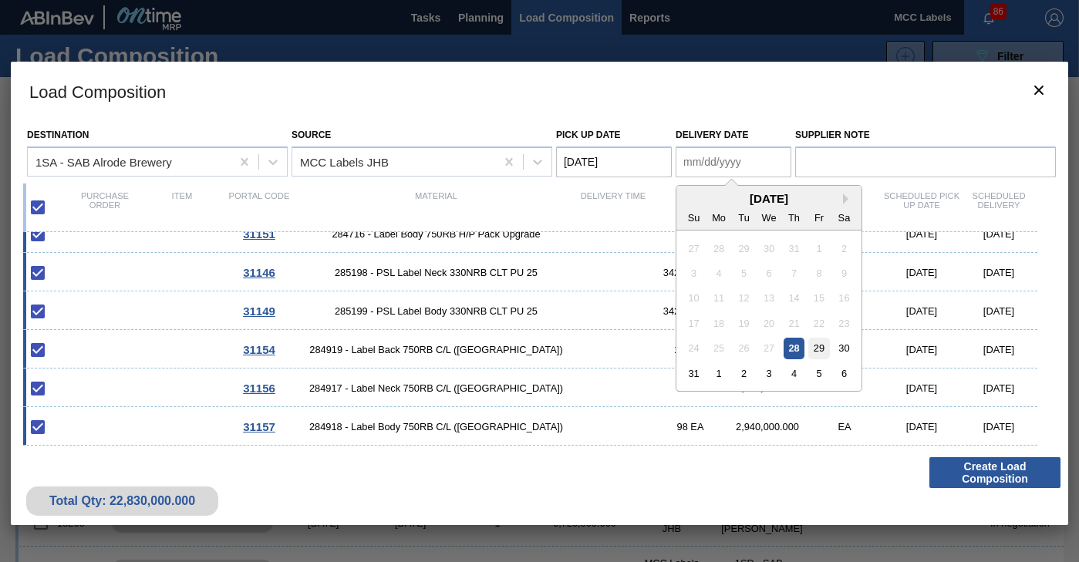
click at [822, 349] on div "29" at bounding box center [818, 348] width 21 height 21
type Date "[DATE]"
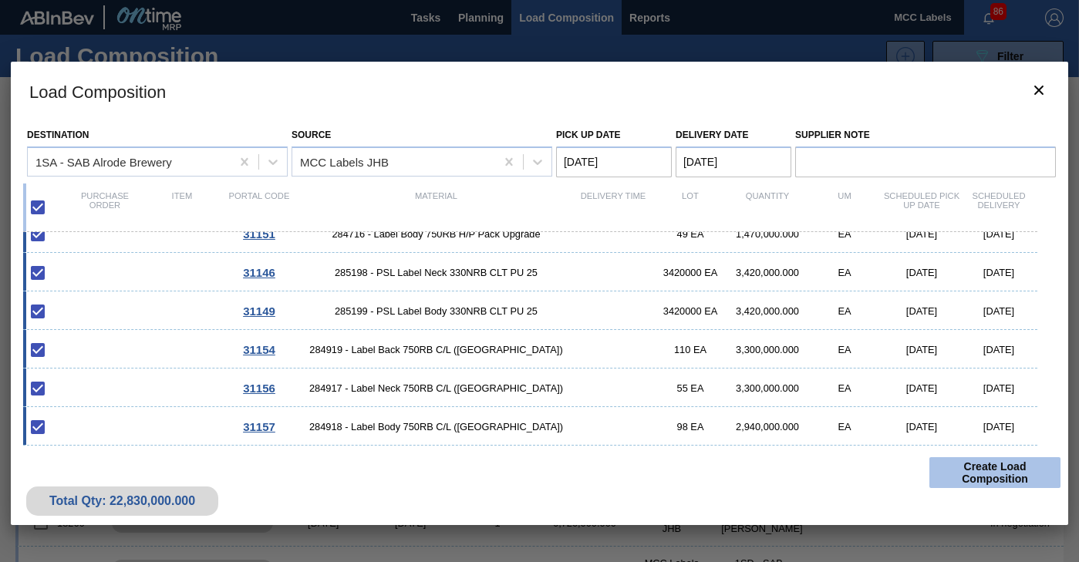
click at [945, 476] on button "Create Load Composition" at bounding box center [994, 472] width 131 height 31
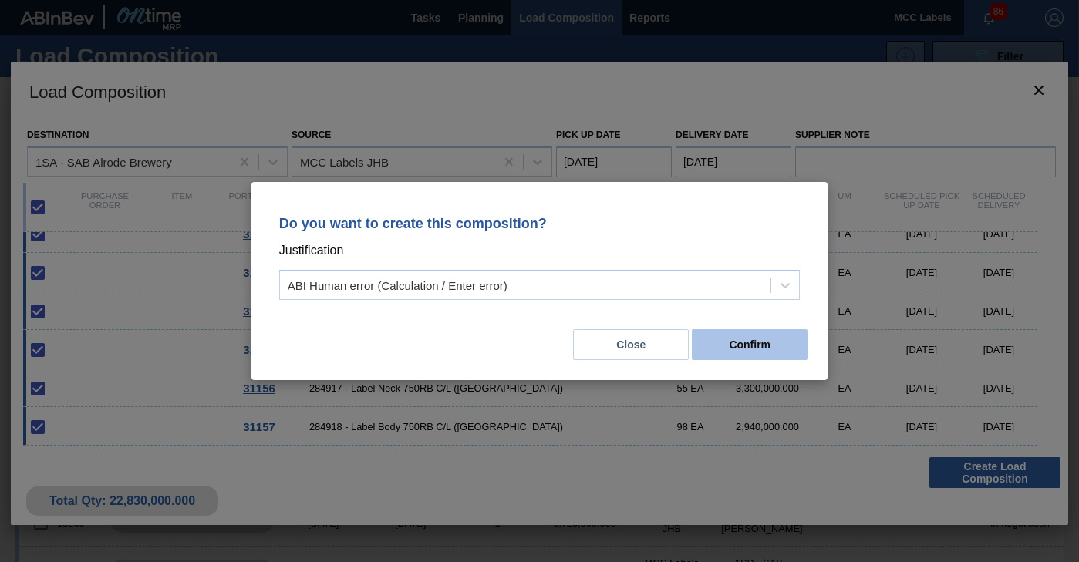
click at [756, 347] on button "Confirm" at bounding box center [750, 344] width 116 height 31
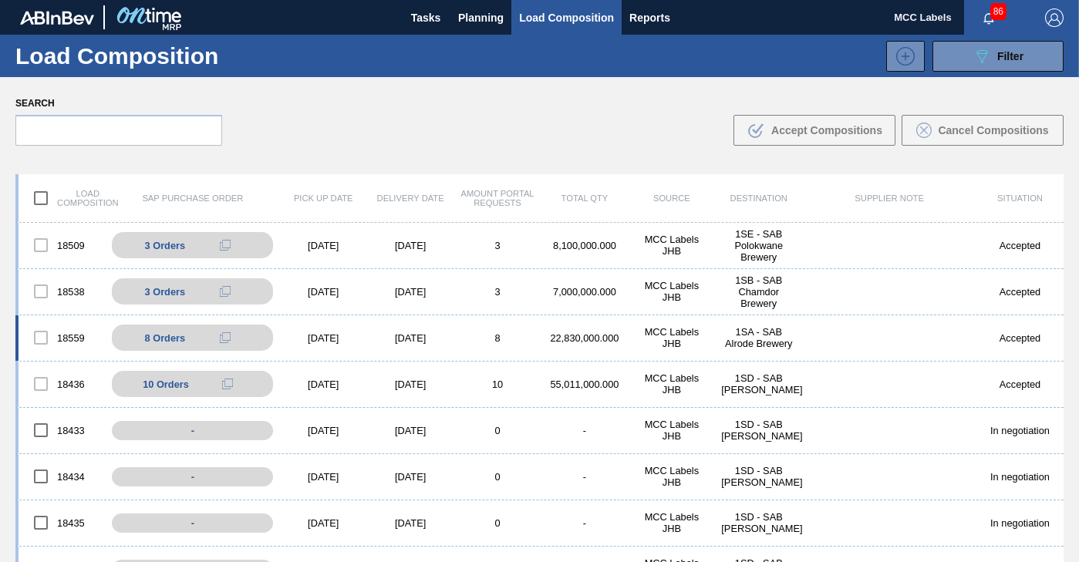
click at [555, 344] on div "18559 8 Orders 4504413189 - 10 4504413189 - 20 4504413189 - 30 4504413189 - 40 …" at bounding box center [539, 338] width 1048 height 46
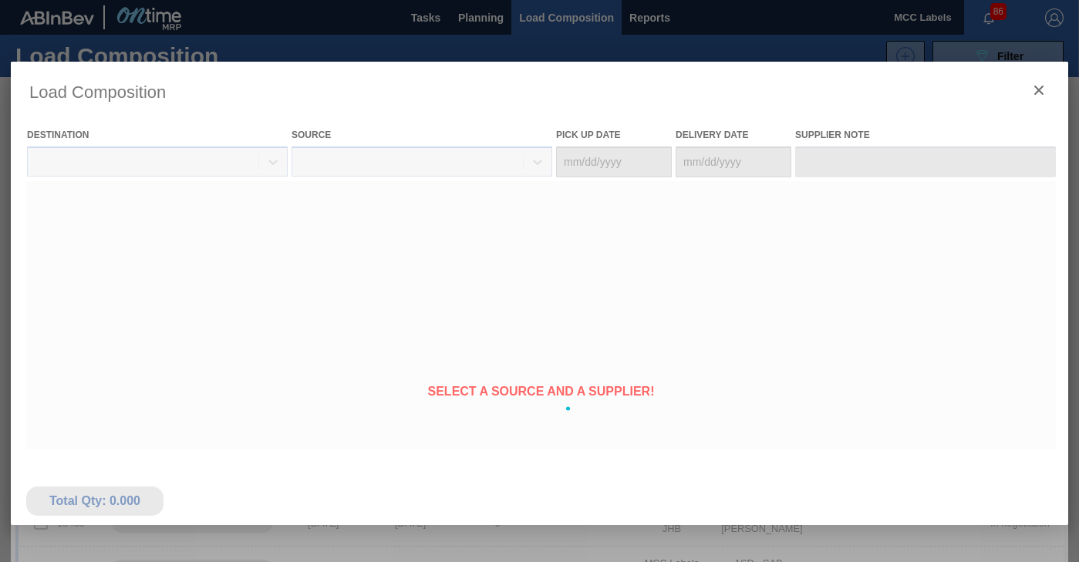
type Date "[DATE]"
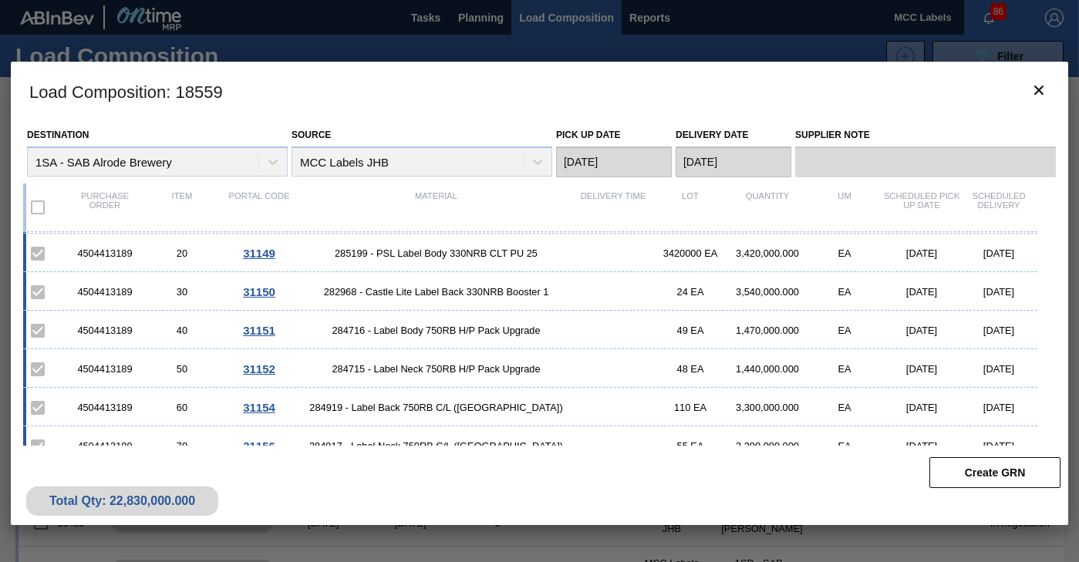
scroll to position [0, 0]
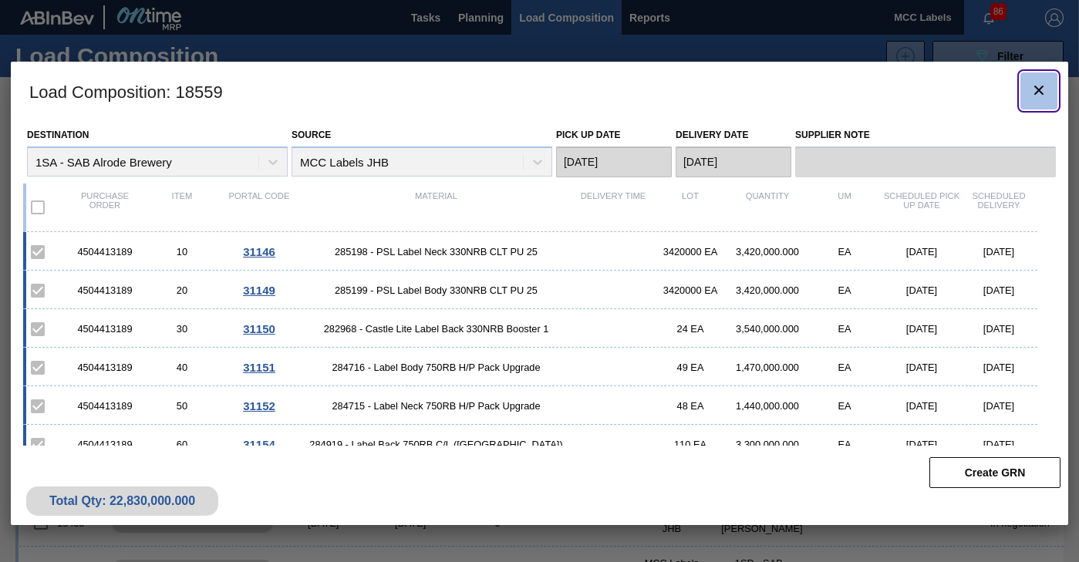
click at [1032, 89] on icon "botão de ícone" at bounding box center [1038, 90] width 19 height 19
